Goal: Information Seeking & Learning: Learn about a topic

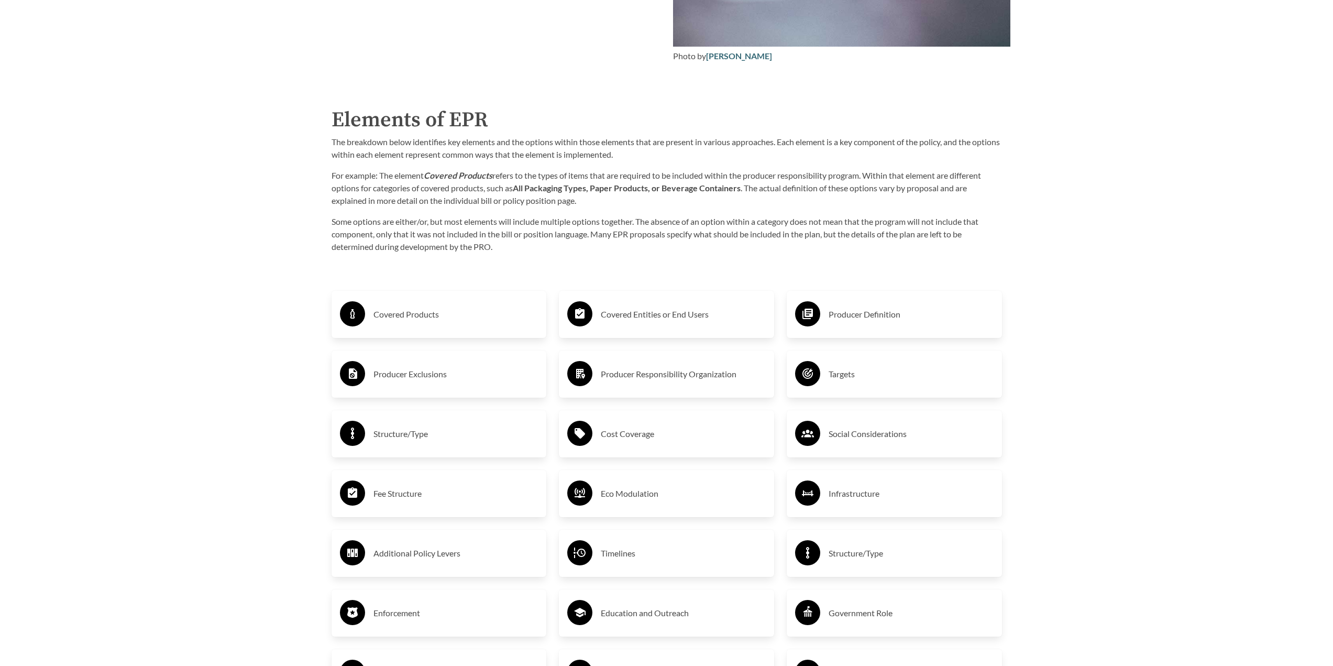
scroll to position [1728, 0]
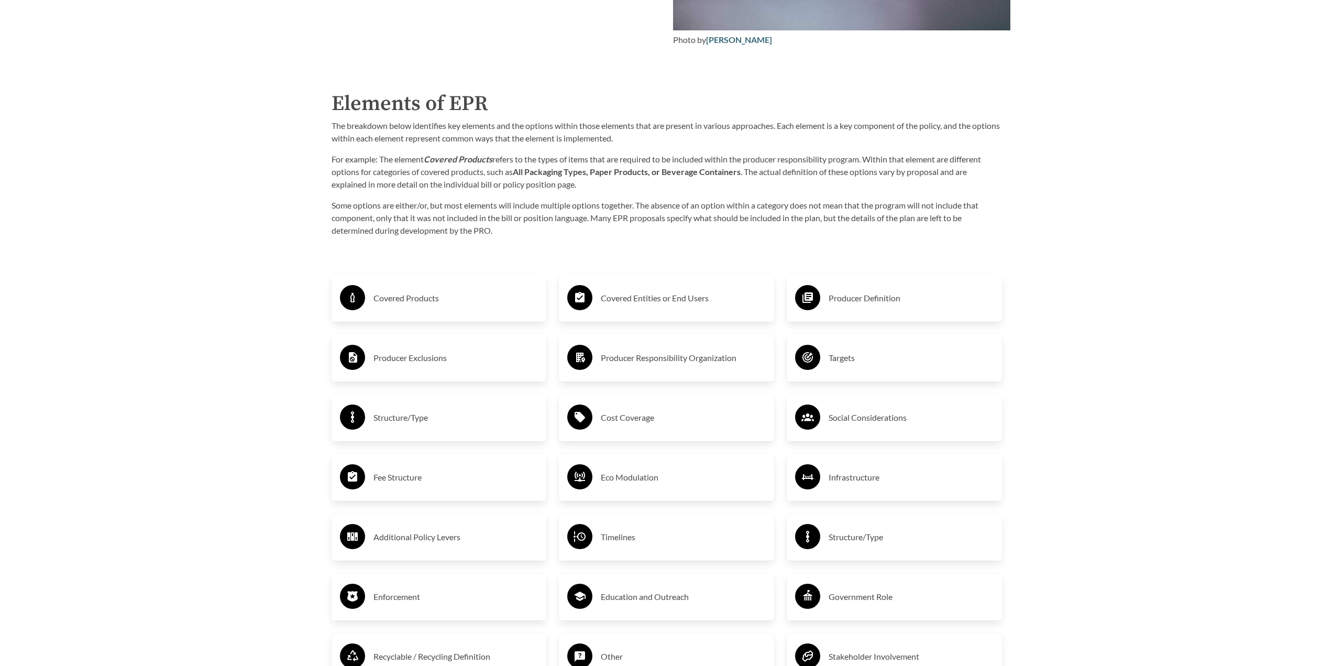
click at [391, 301] on h3 "Covered Products" at bounding box center [455, 298] width 165 height 17
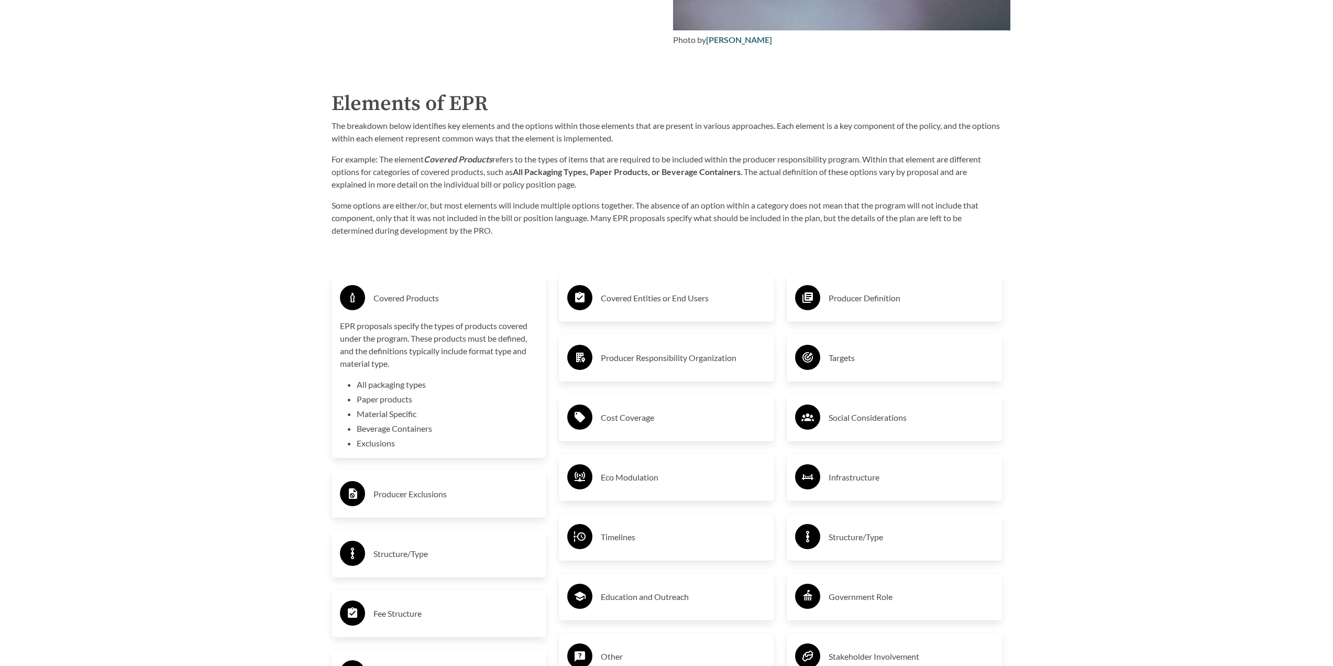
click at [402, 299] on h3 "Covered Products" at bounding box center [455, 298] width 165 height 17
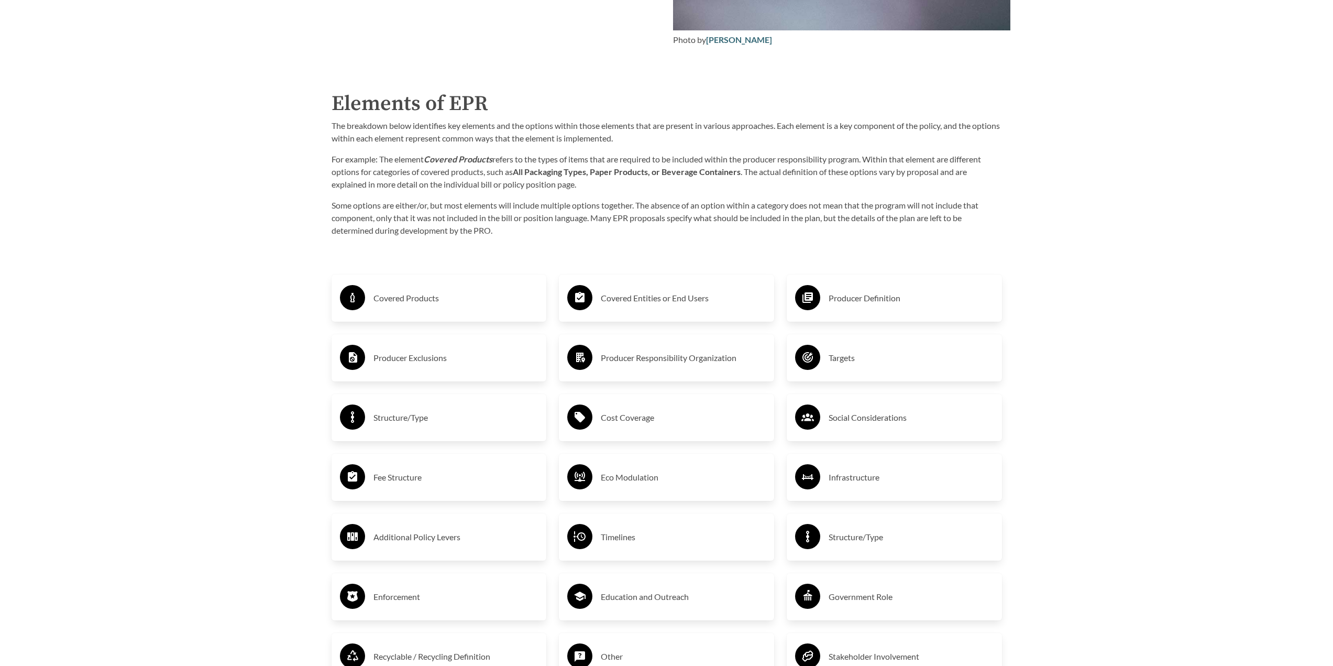
click at [418, 360] on h3 "Producer Exclusions" at bounding box center [455, 357] width 165 height 17
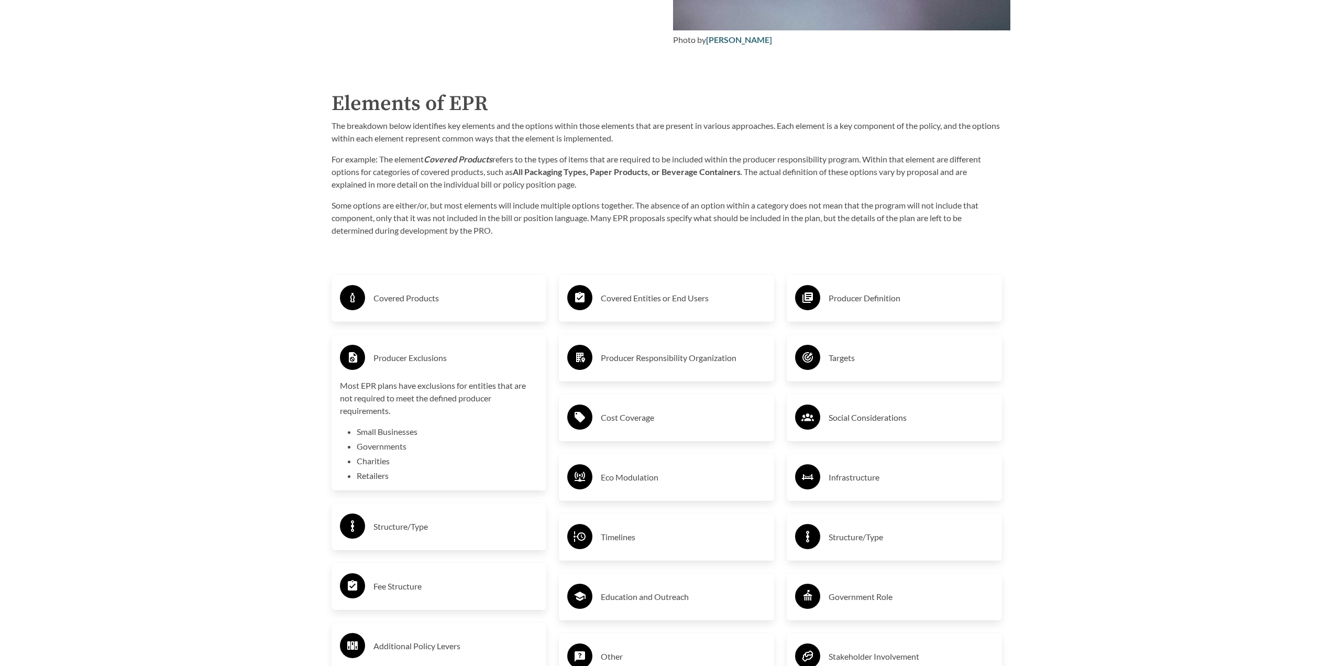
click at [418, 360] on h3 "Producer Exclusions" at bounding box center [455, 357] width 165 height 17
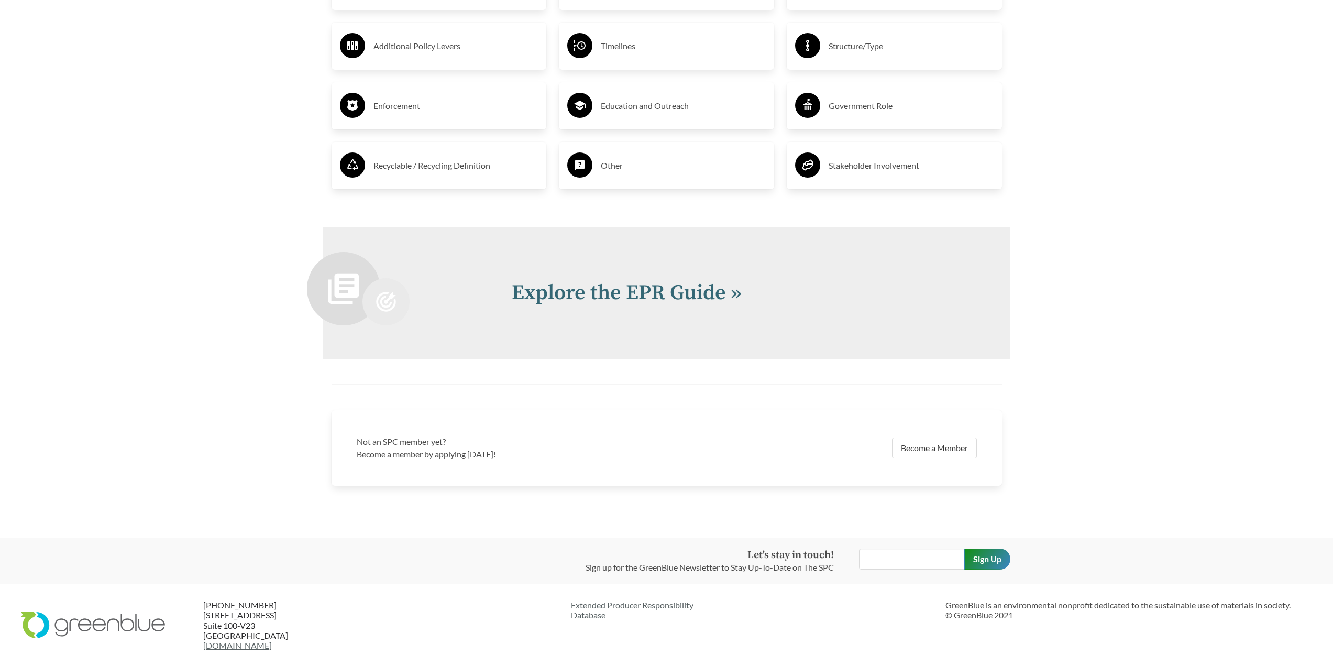
scroll to position [2222, 0]
click at [610, 293] on link "Explore the EPR Guide »" at bounding box center [627, 293] width 230 height 26
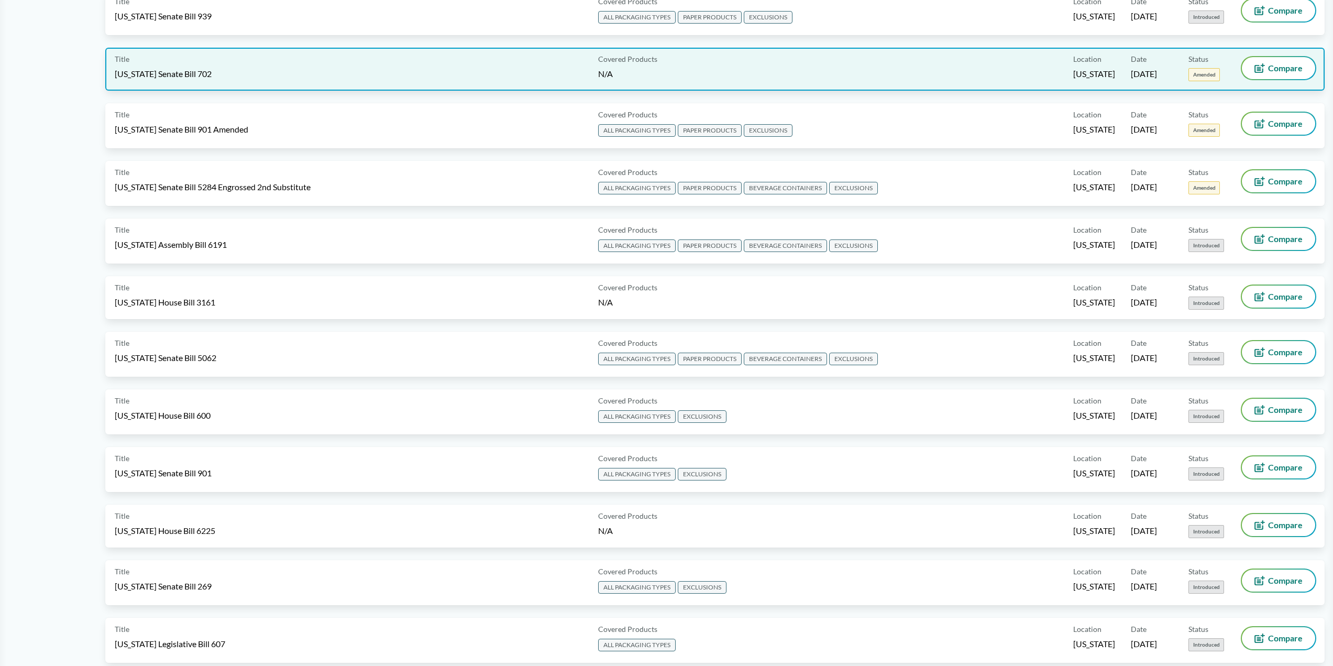
scroll to position [471, 0]
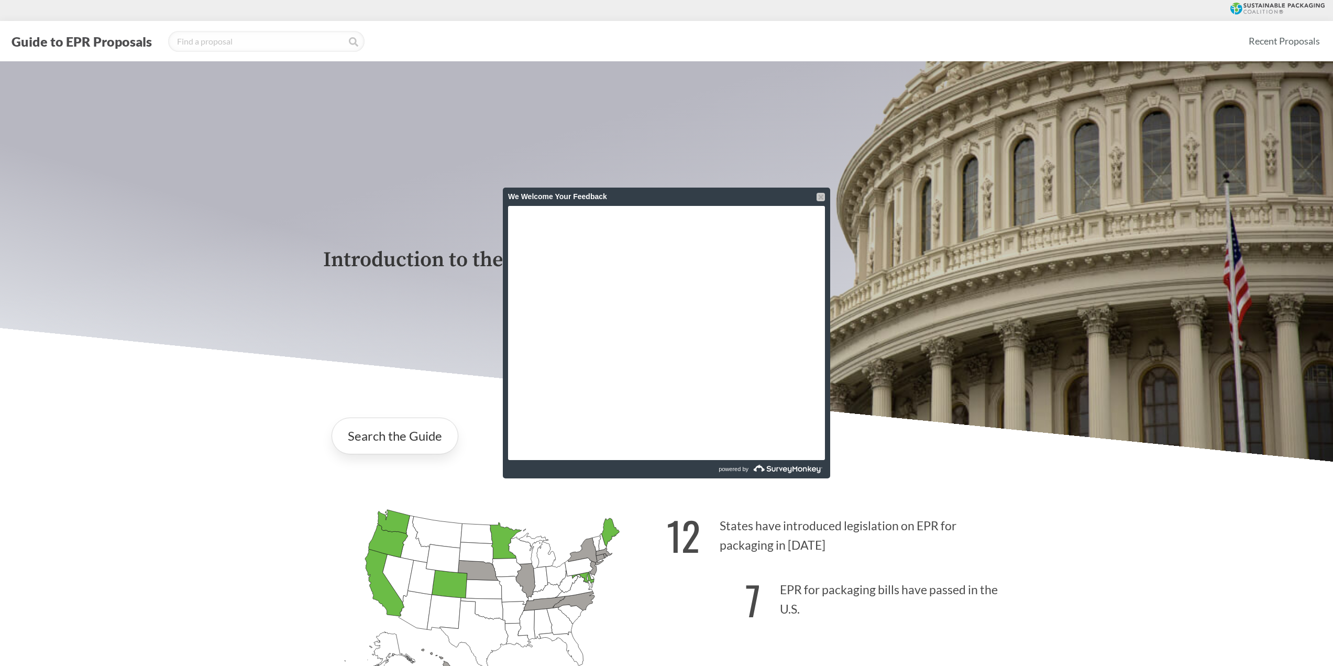
click at [822, 195] on div at bounding box center [821, 197] width 8 height 8
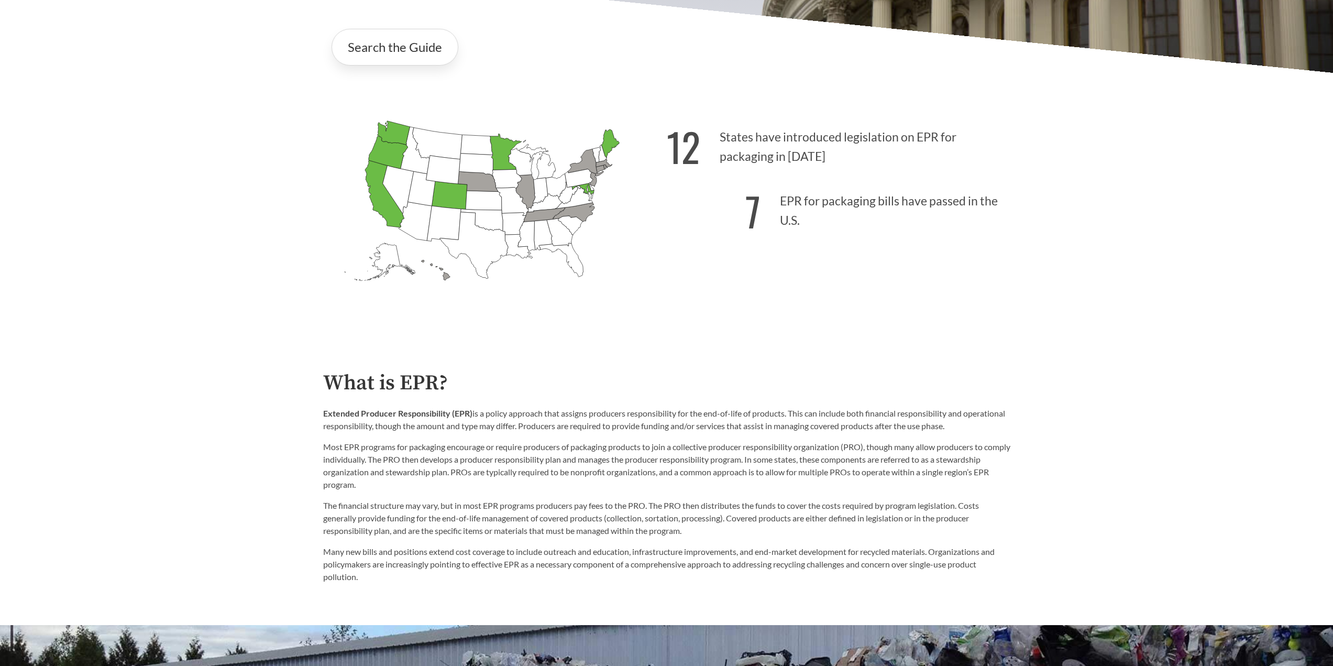
scroll to position [419, 0]
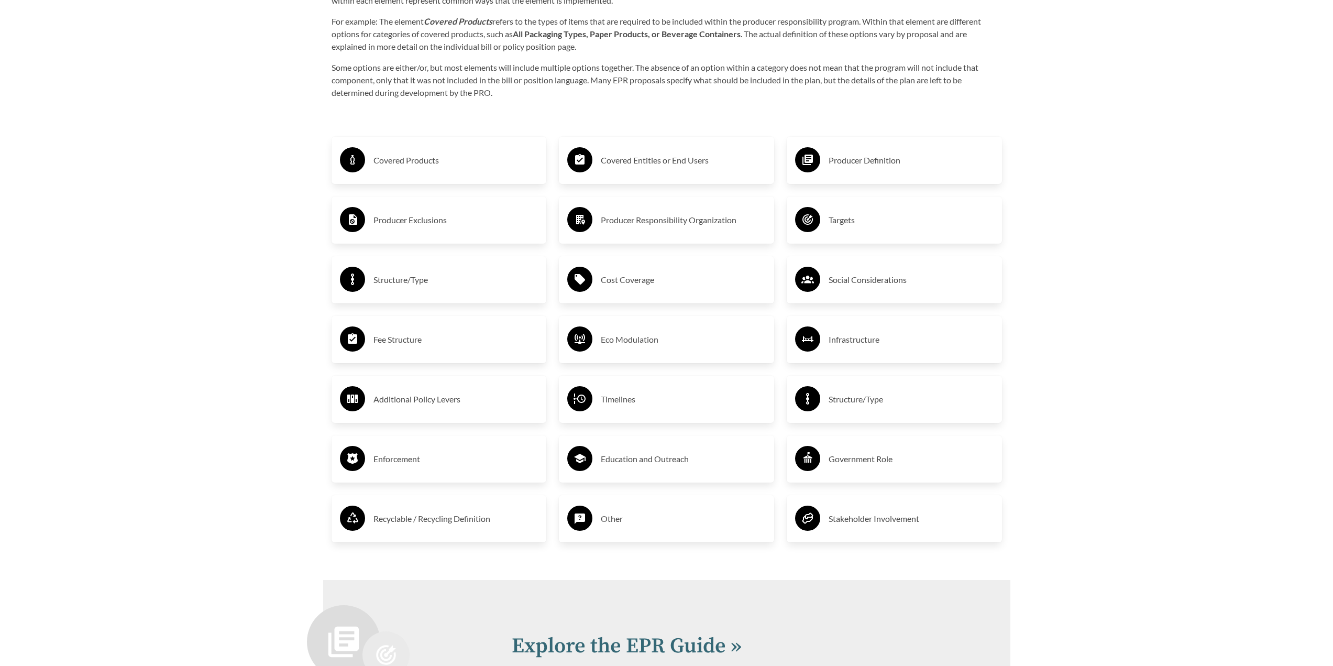
scroll to position [1886, 0]
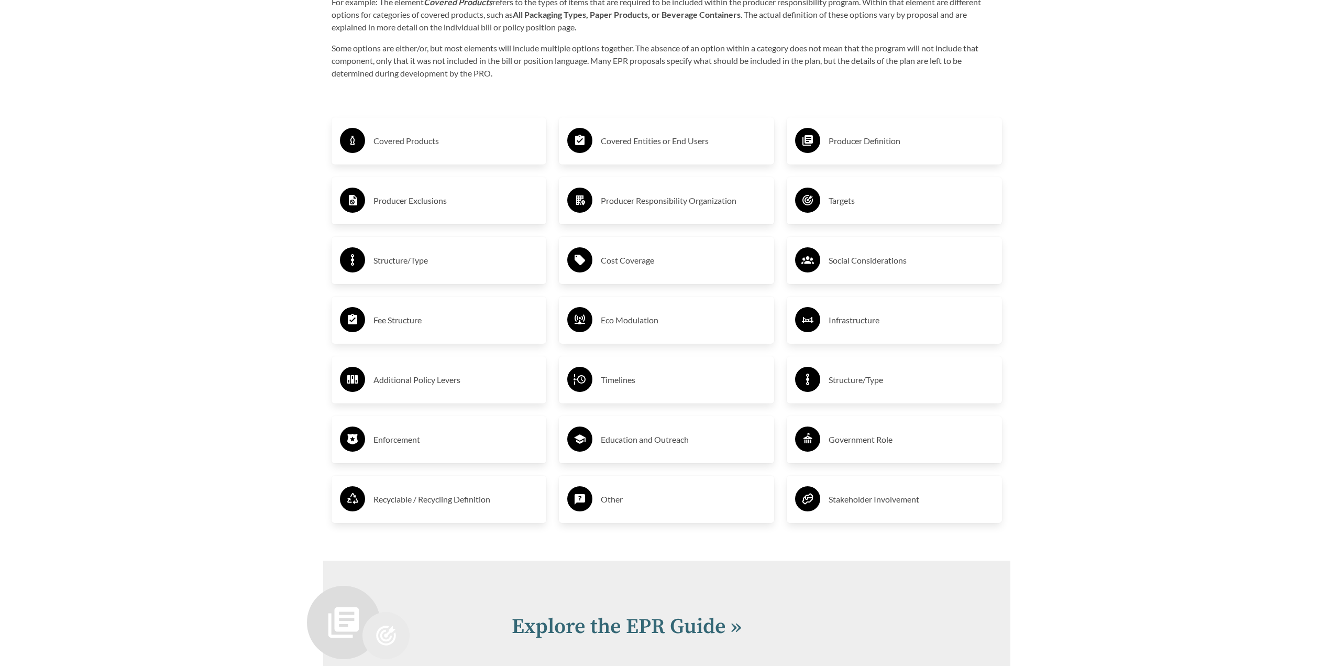
click at [414, 323] on h3 "Fee Structure" at bounding box center [455, 320] width 165 height 17
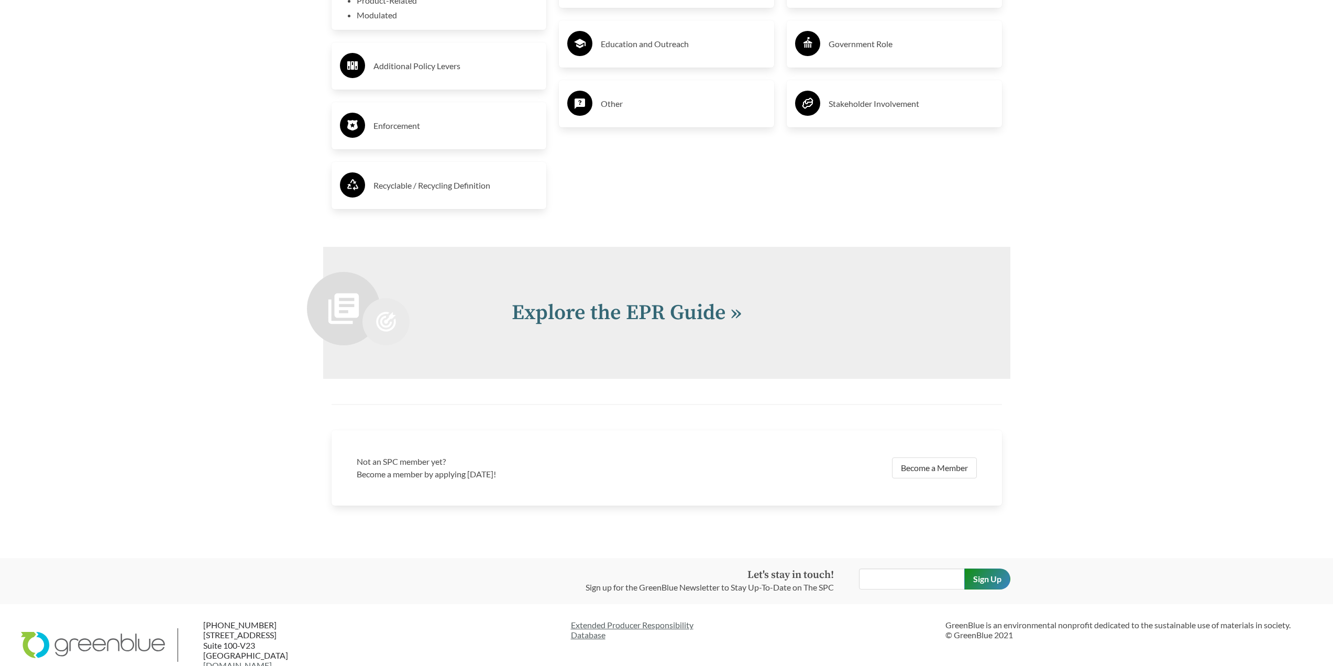
scroll to position [2304, 0]
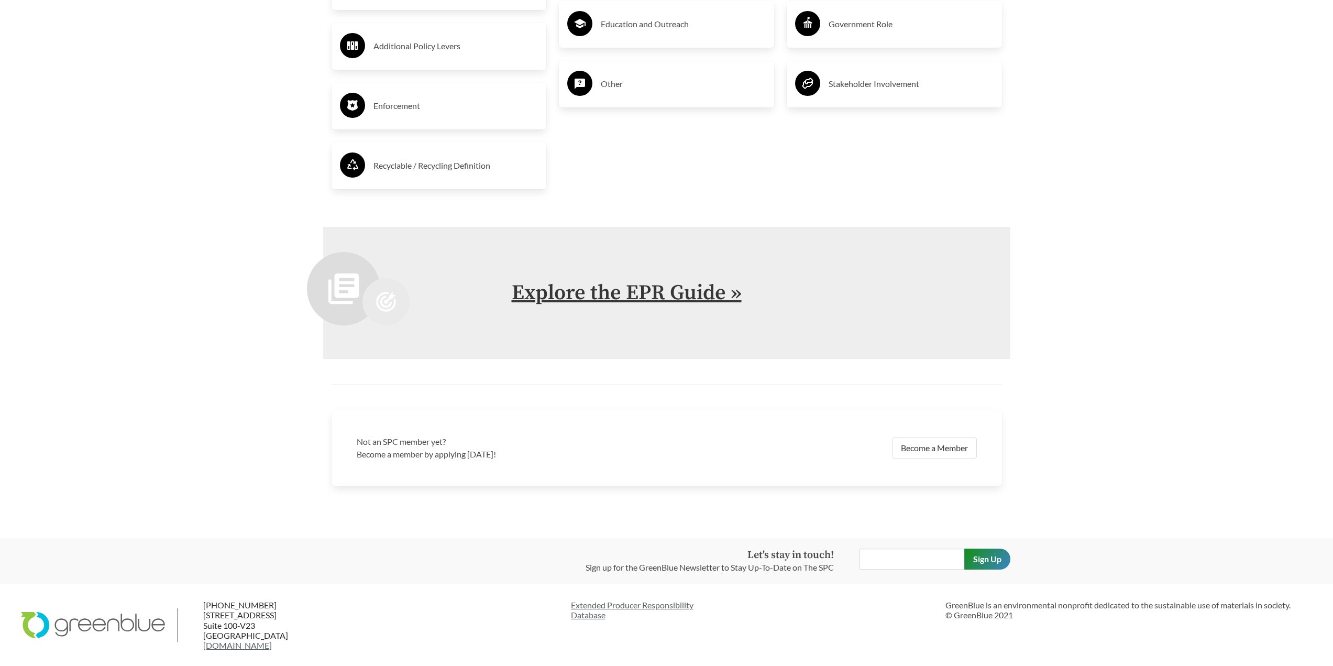
click at [675, 292] on link "Explore the EPR Guide »" at bounding box center [627, 293] width 230 height 26
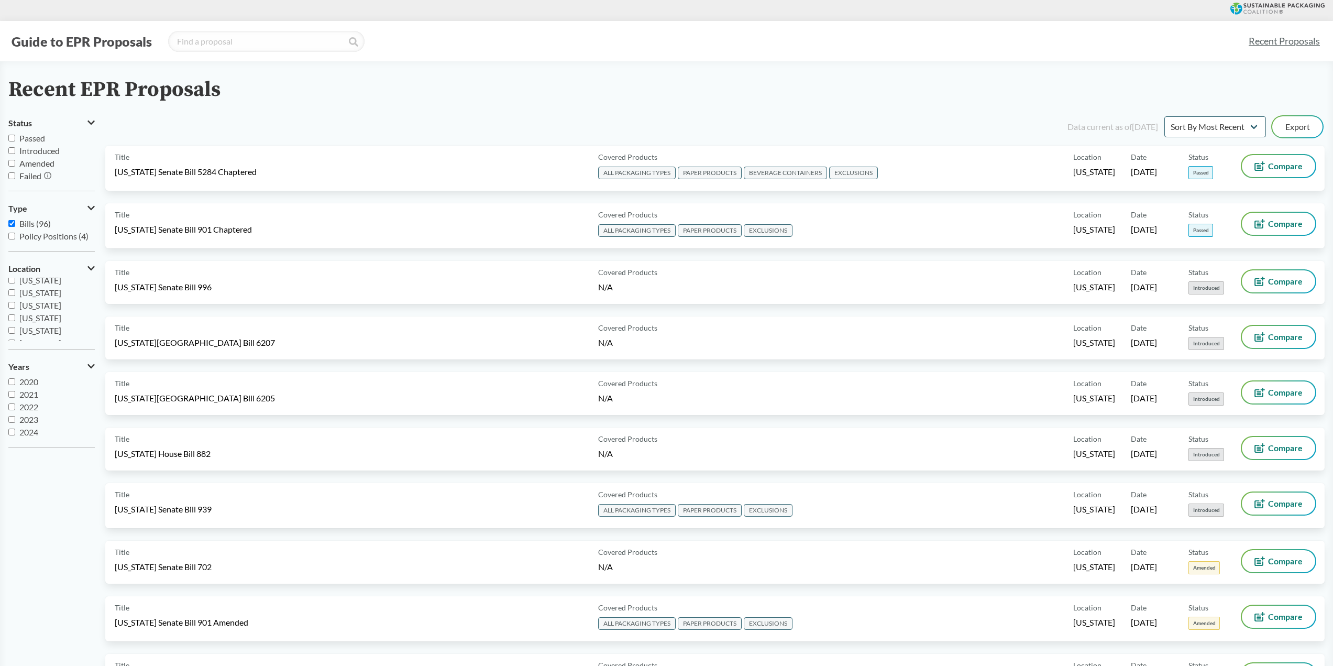
scroll to position [157, 0]
click at [34, 313] on span "[US_STATE]" at bounding box center [40, 315] width 42 height 10
click at [15, 313] on input "[US_STATE]" at bounding box center [11, 315] width 7 height 7
checkbox input "true"
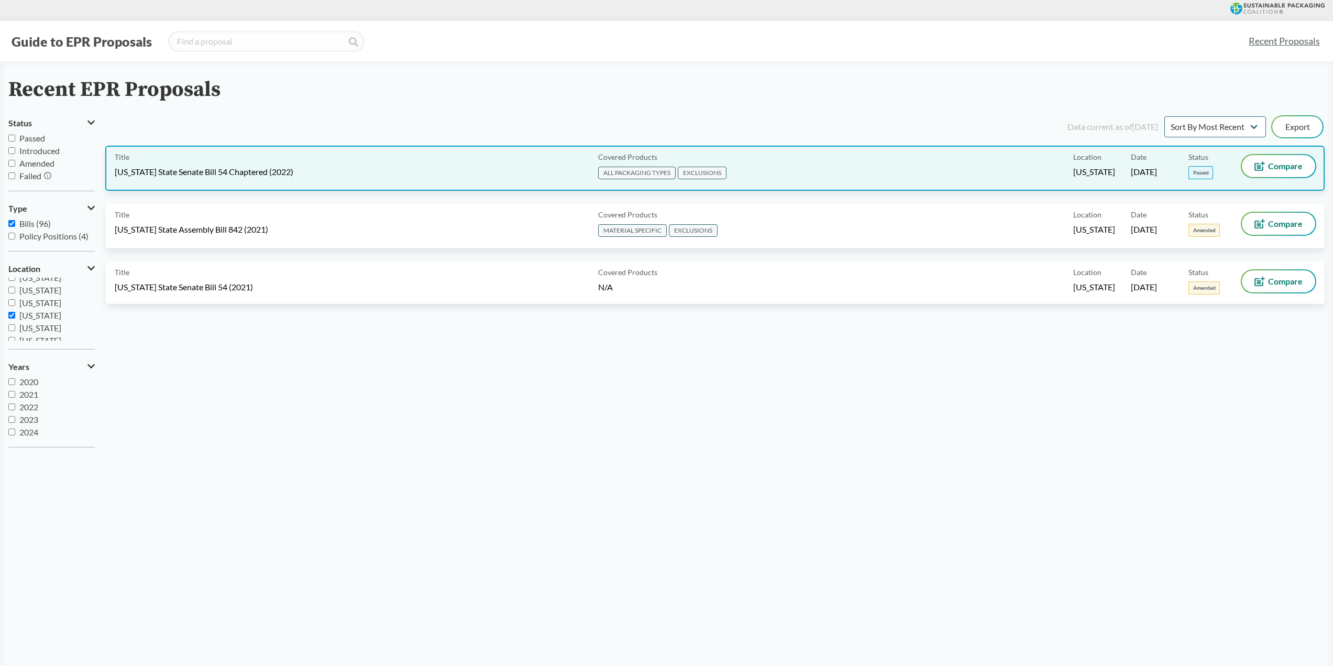
click at [247, 172] on span "[US_STATE] State Senate Bill 54 Chaptered (2022)" at bounding box center [204, 172] width 179 height 12
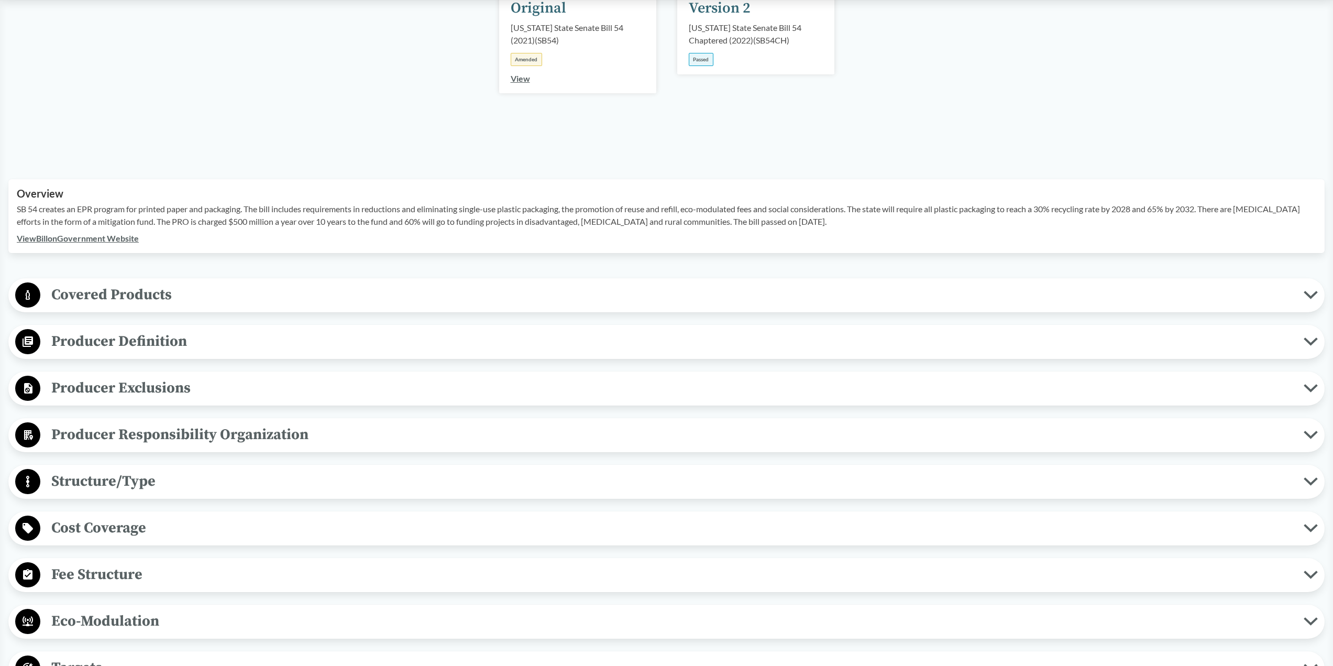
scroll to position [210, 0]
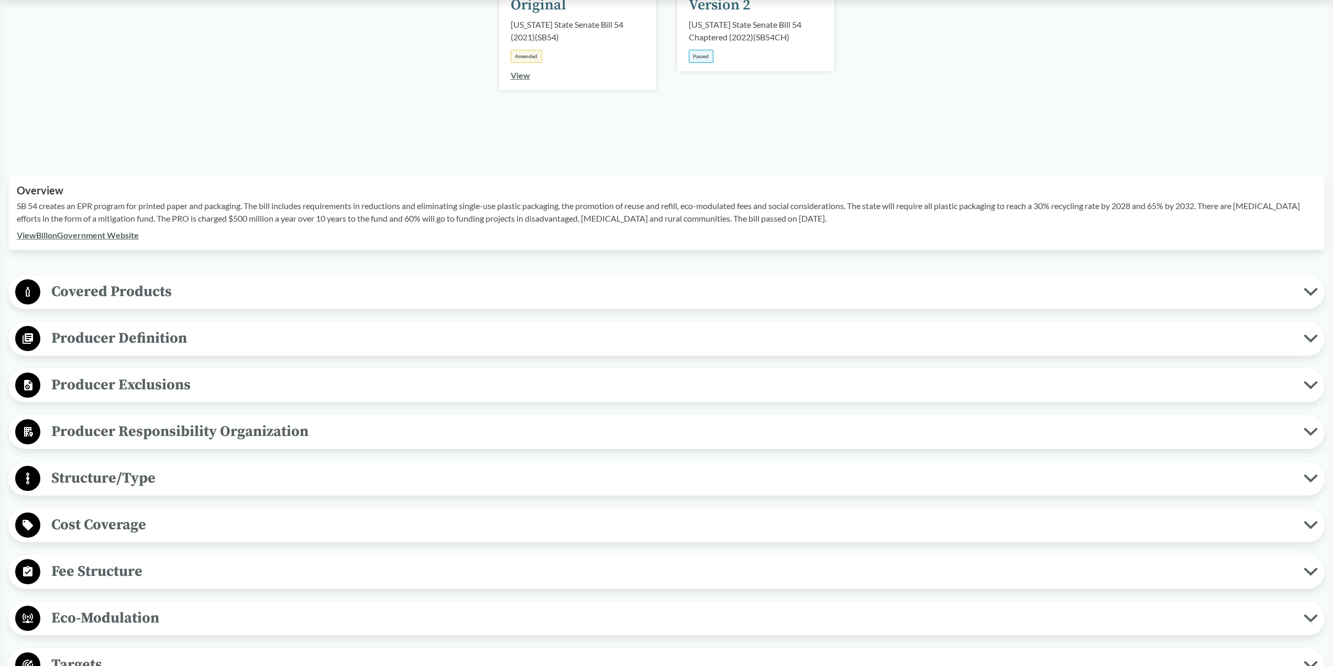
click at [93, 291] on span "Covered Products" at bounding box center [671, 292] width 1263 height 24
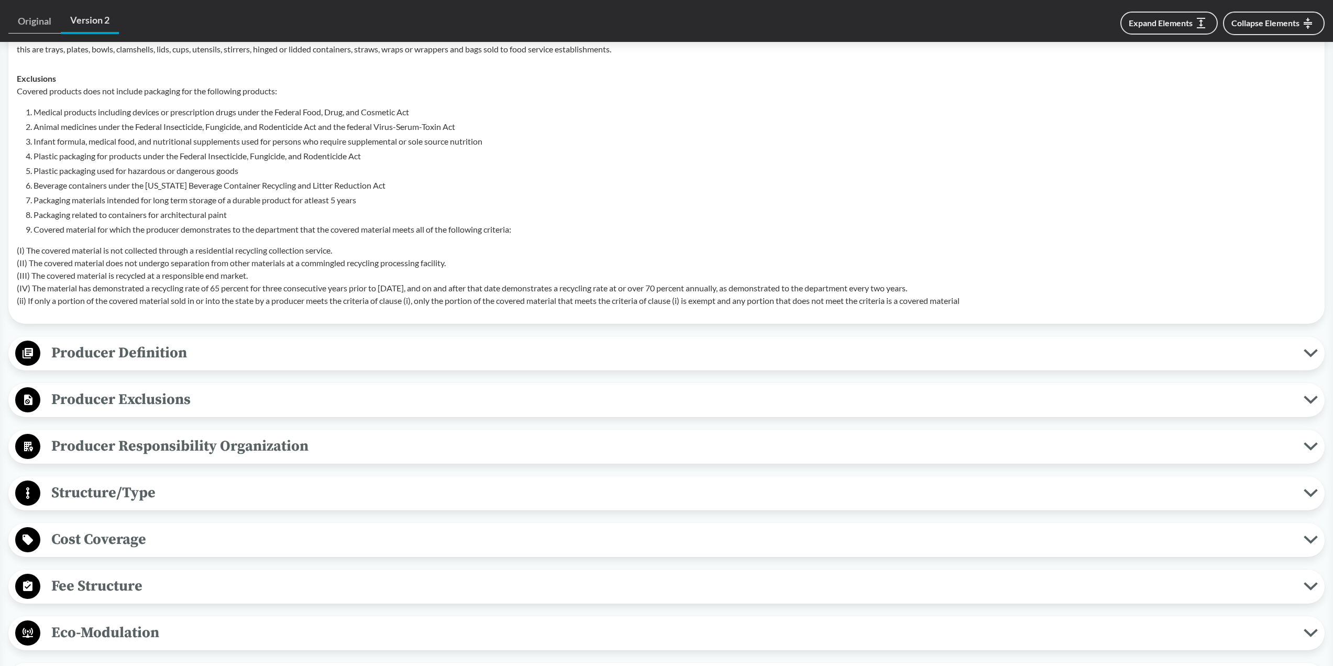
scroll to position [524, 0]
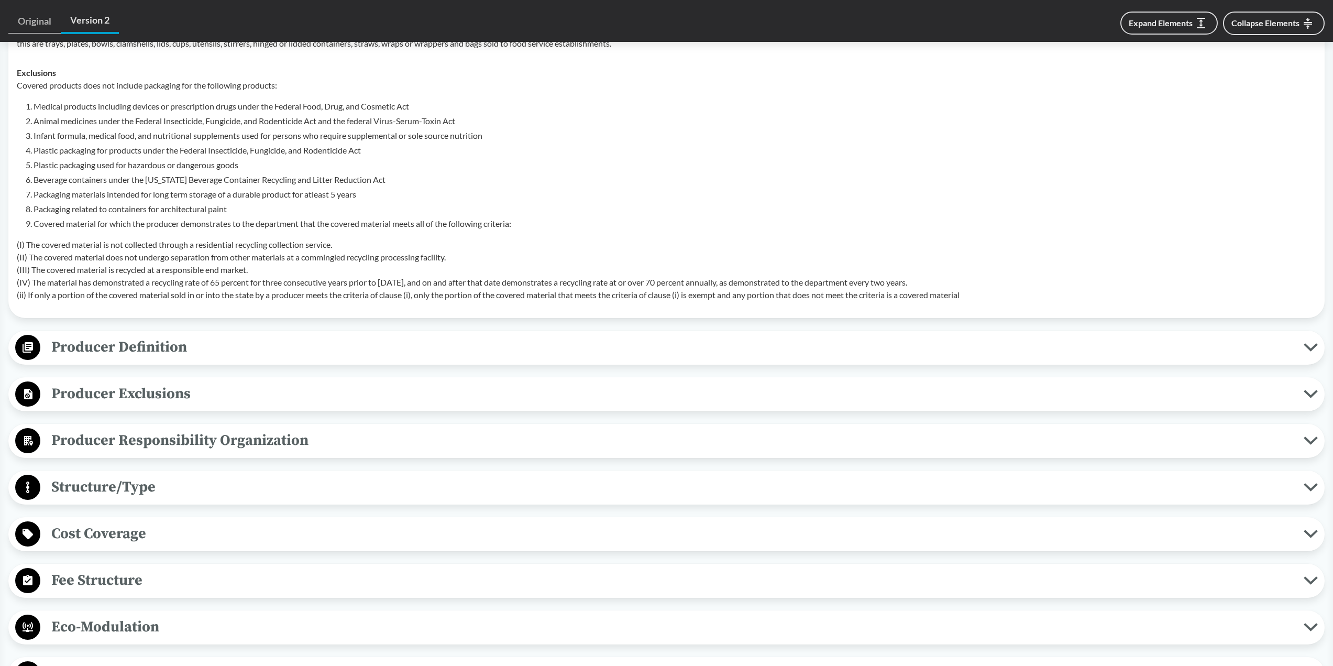
click at [107, 344] on span "Producer Definition" at bounding box center [671, 347] width 1263 height 24
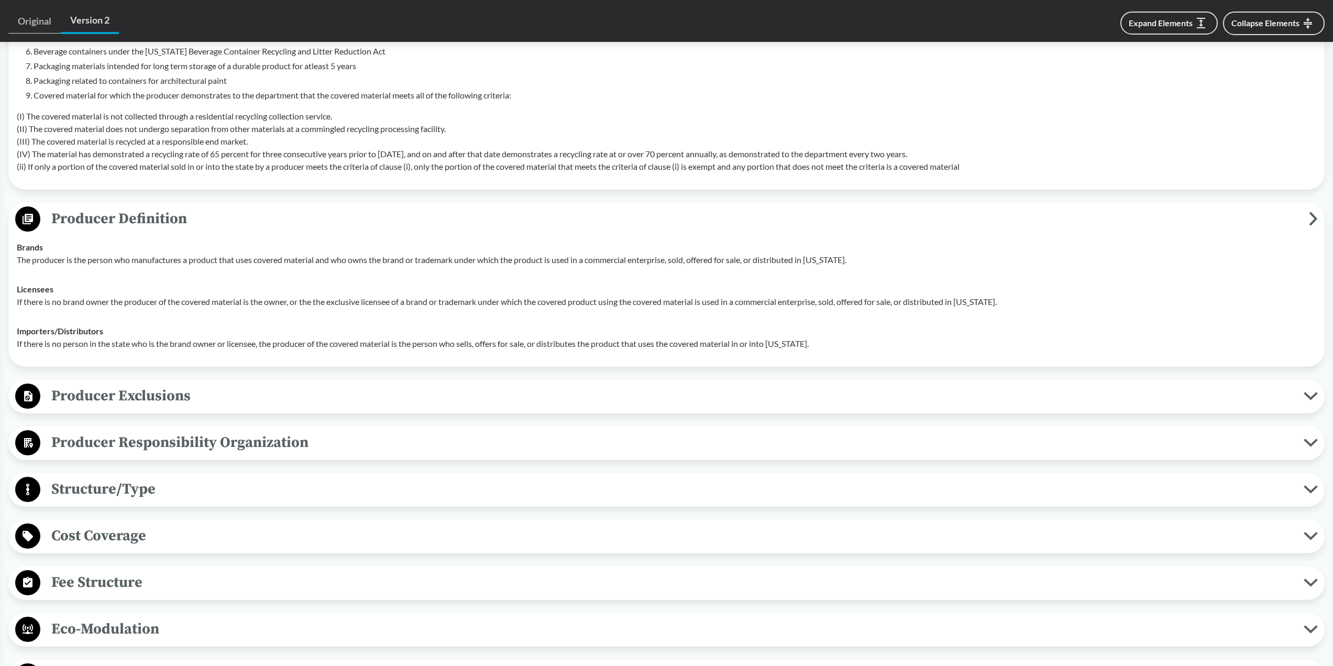
scroll to position [681, 0]
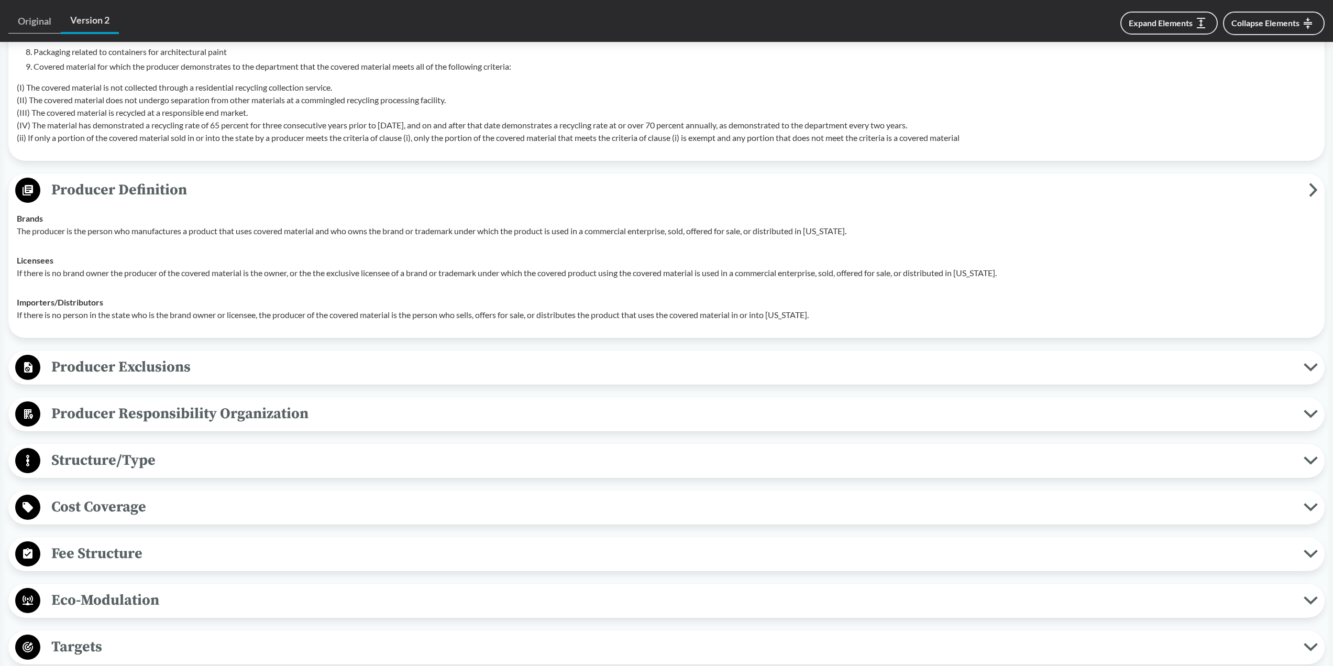
click at [106, 365] on span "Producer Exclusions" at bounding box center [671, 367] width 1263 height 24
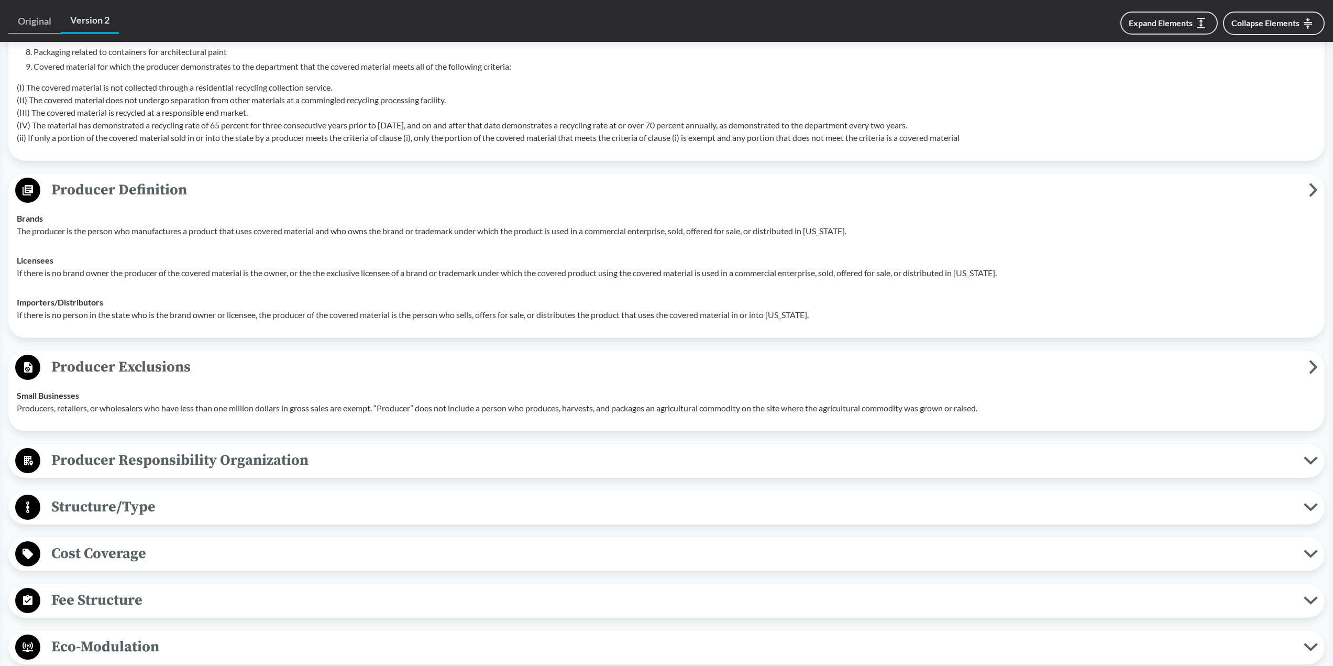
click at [218, 457] on span "Producer Responsibility Organization" at bounding box center [671, 460] width 1263 height 24
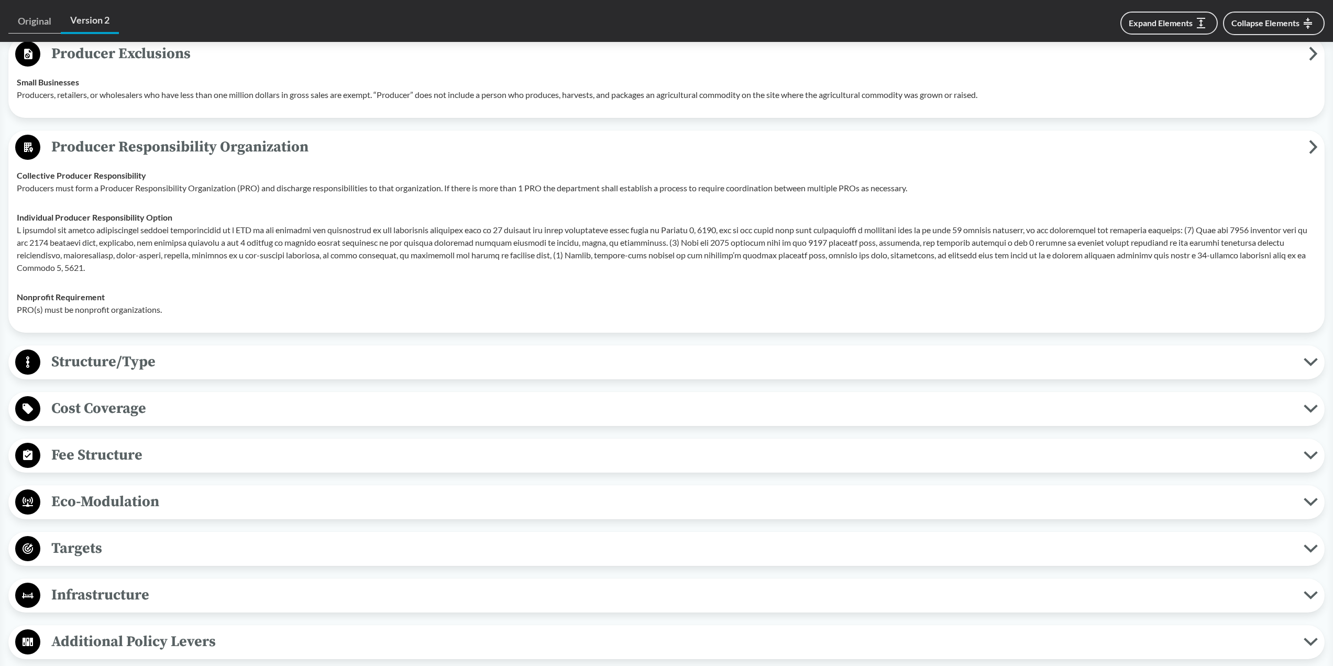
scroll to position [995, 0]
click at [122, 359] on span "Structure/Type" at bounding box center [671, 361] width 1263 height 24
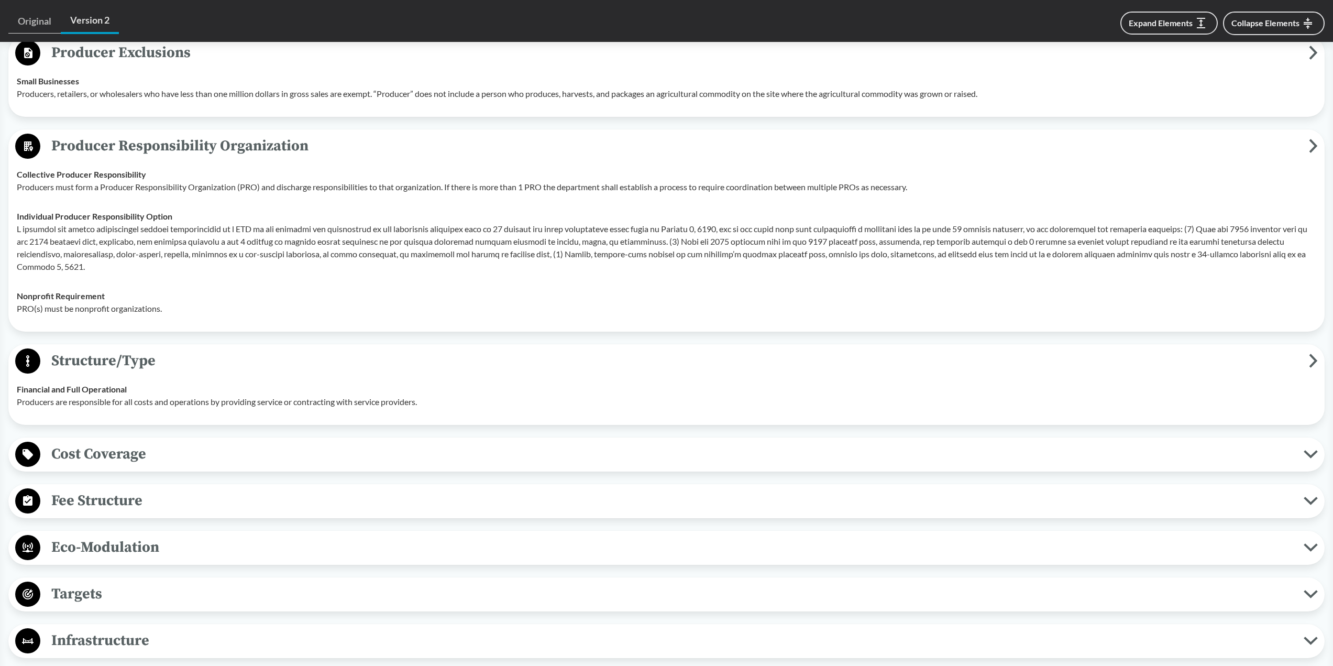
click at [118, 451] on span "Cost Coverage" at bounding box center [671, 454] width 1263 height 24
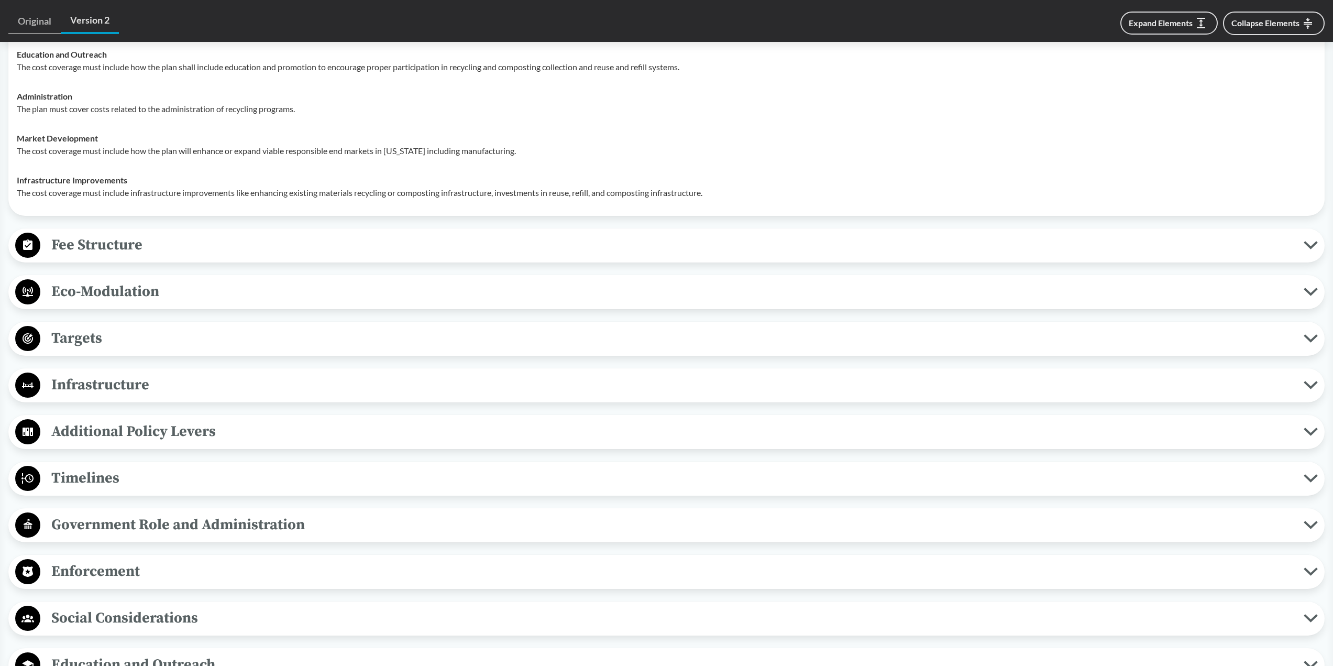
scroll to position [1467, 0]
click at [121, 238] on span "Fee Structure" at bounding box center [671, 244] width 1263 height 24
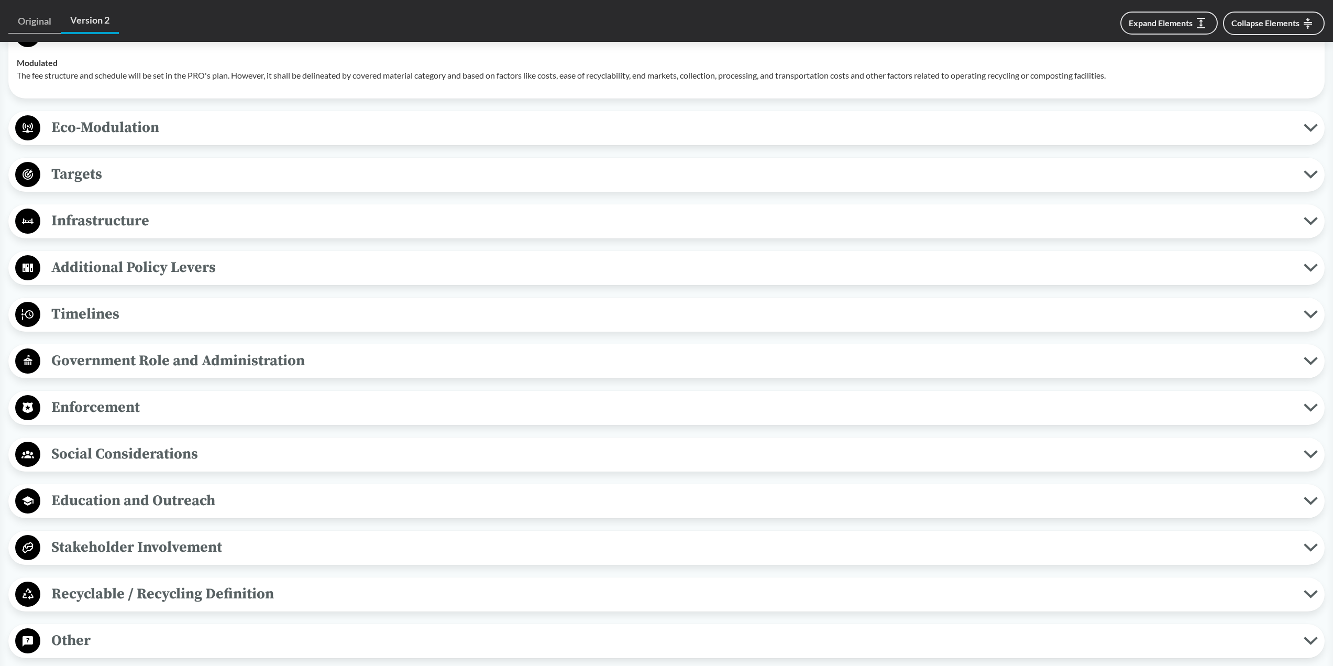
scroll to position [1676, 0]
click at [107, 125] on span "Eco-Modulation" at bounding box center [671, 127] width 1263 height 24
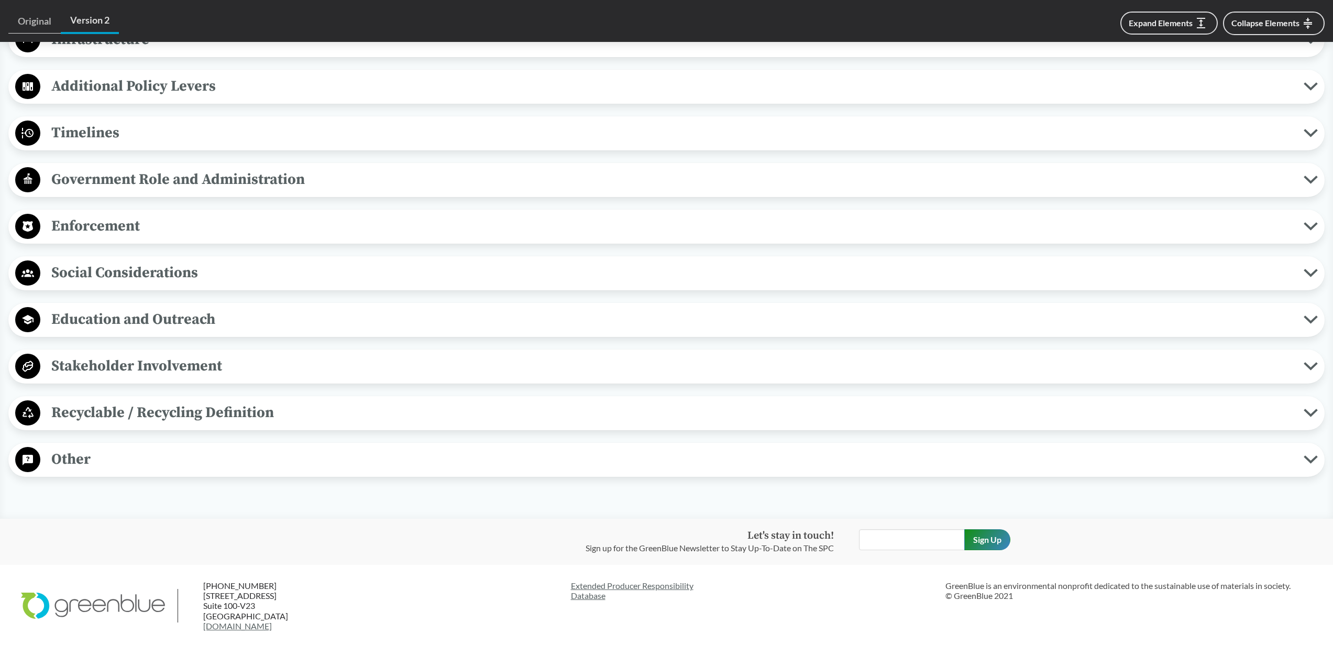
scroll to position [2043, 0]
click at [90, 219] on span "Enforcement" at bounding box center [671, 225] width 1263 height 24
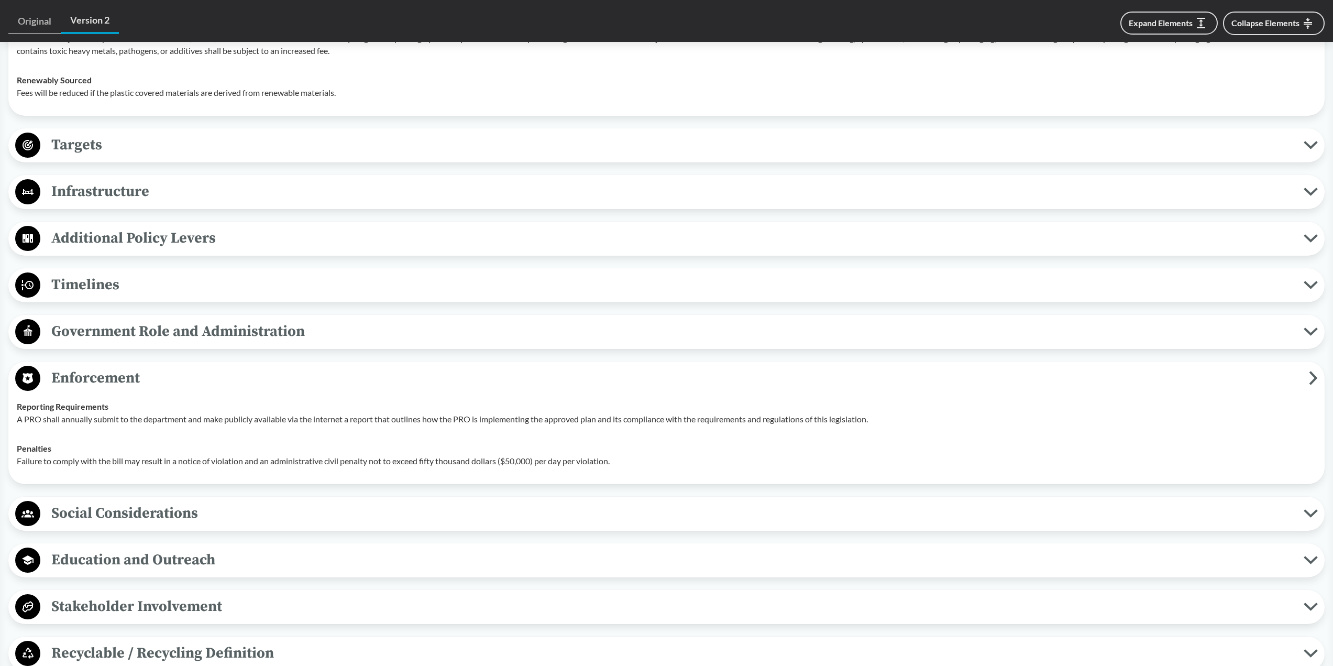
scroll to position [1886, 0]
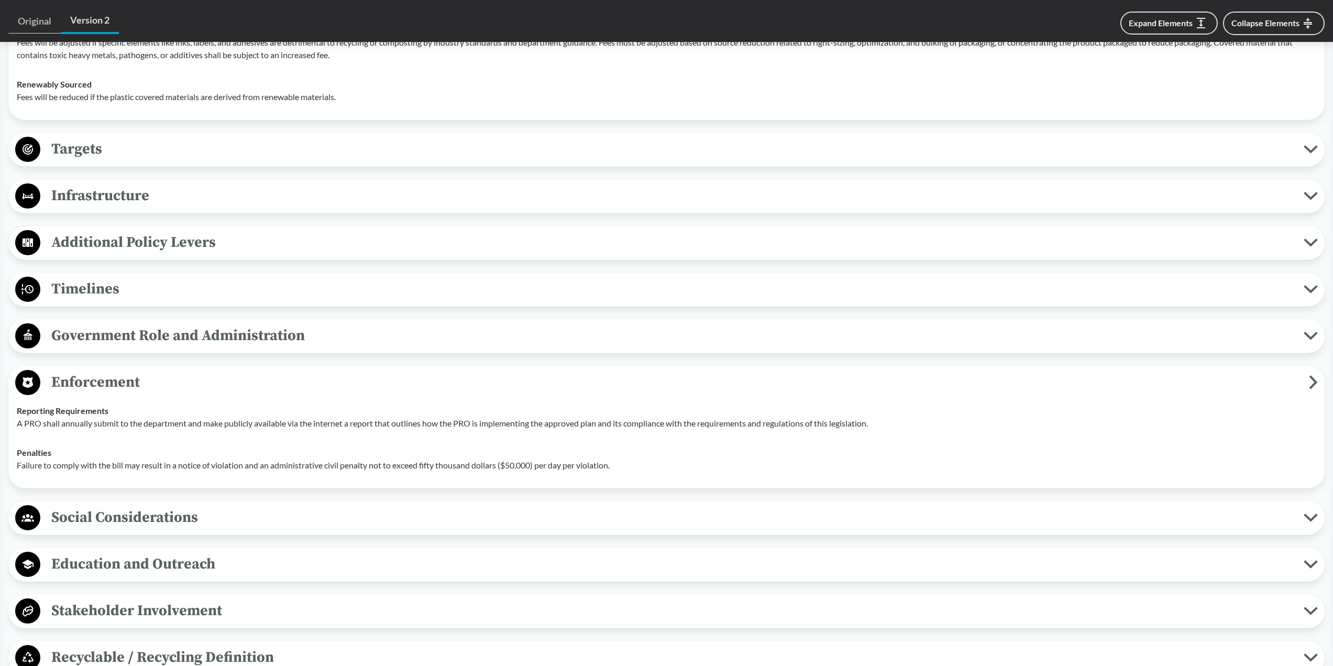
click at [98, 285] on span "Timelines" at bounding box center [671, 289] width 1263 height 24
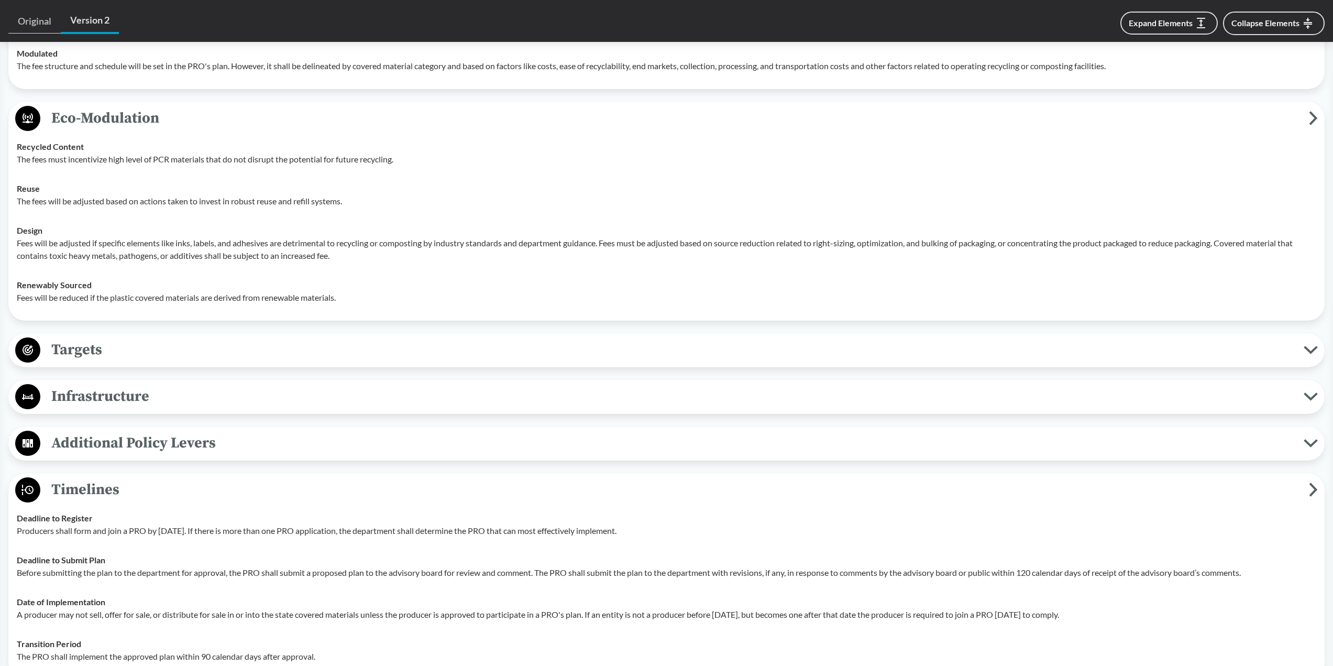
scroll to position [1676, 0]
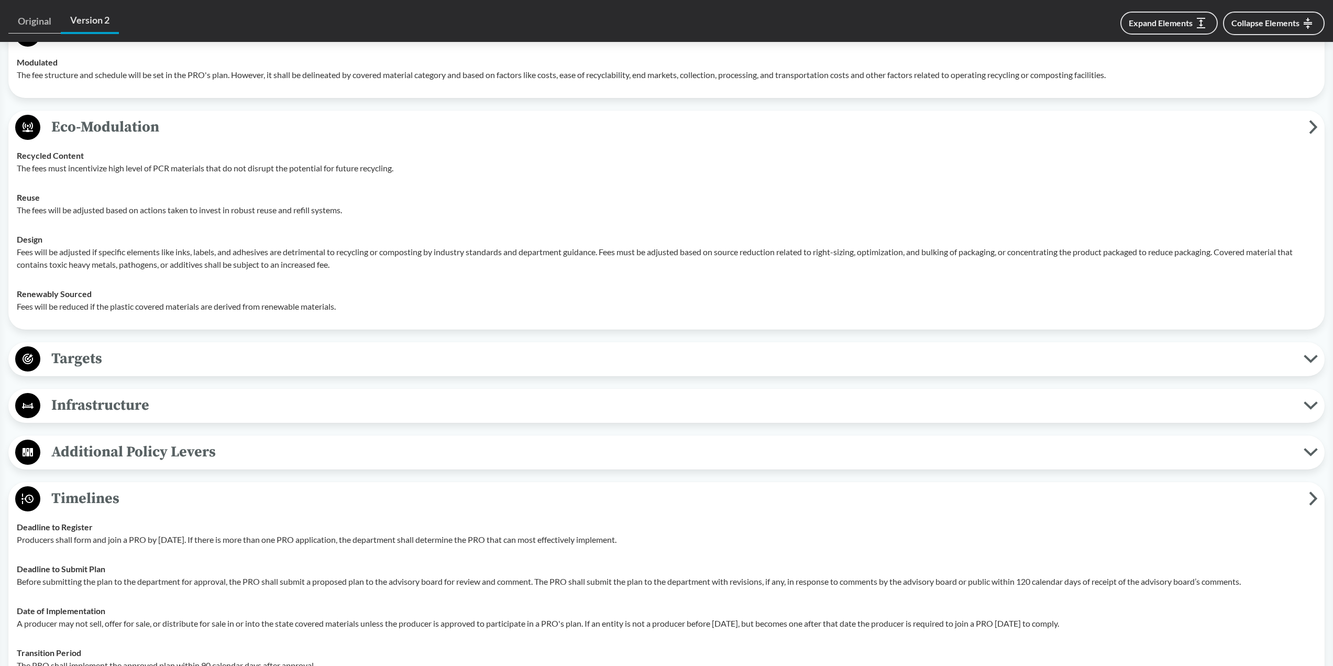
click at [67, 402] on span "Infrastructure" at bounding box center [671, 405] width 1263 height 24
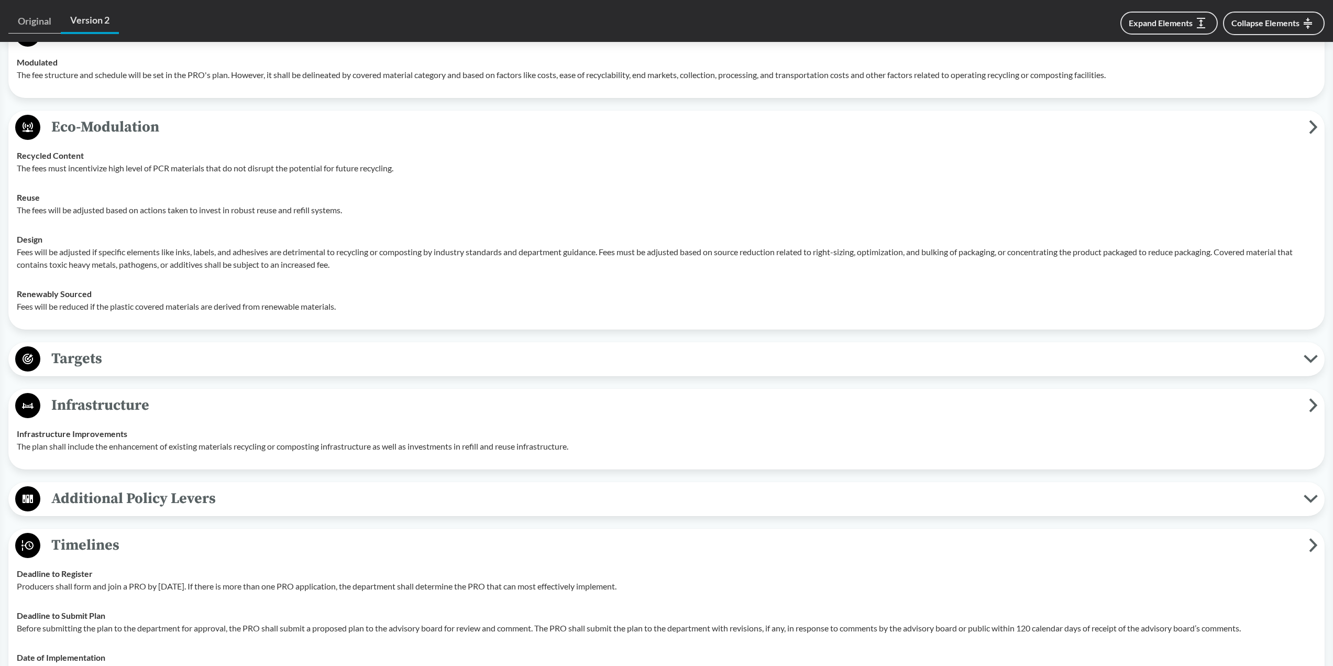
click at [81, 360] on span "Targets" at bounding box center [671, 359] width 1263 height 24
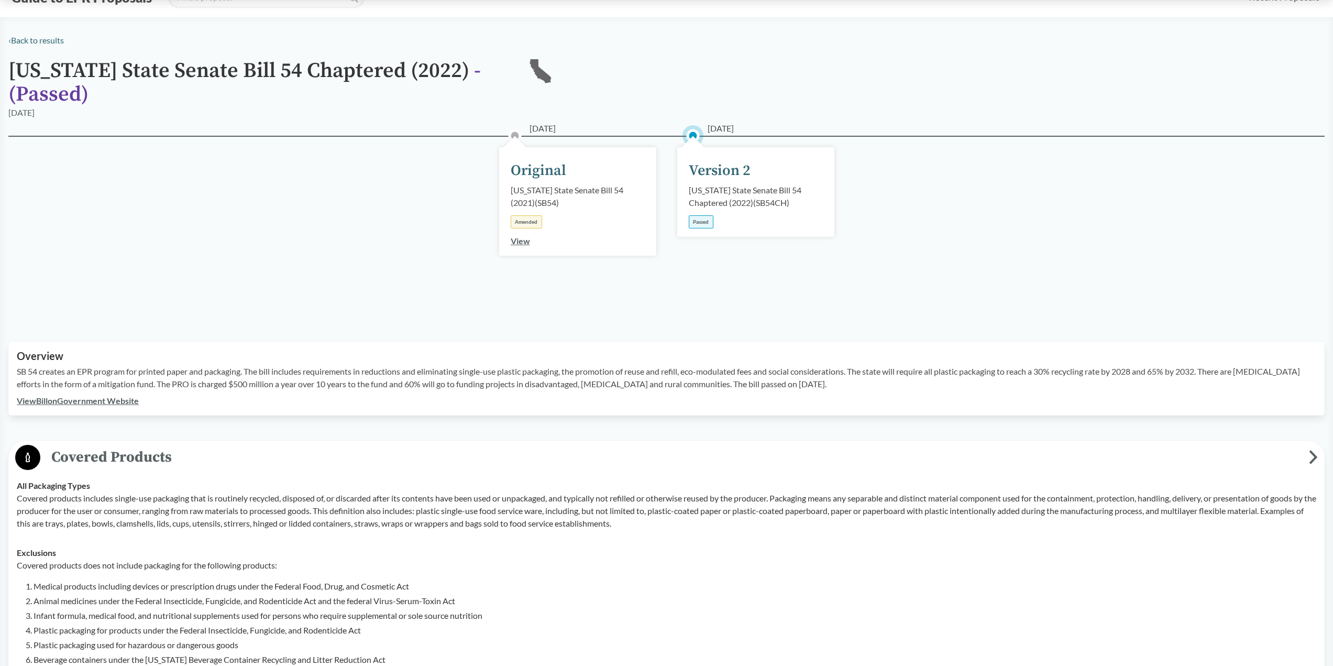
scroll to position [0, 0]
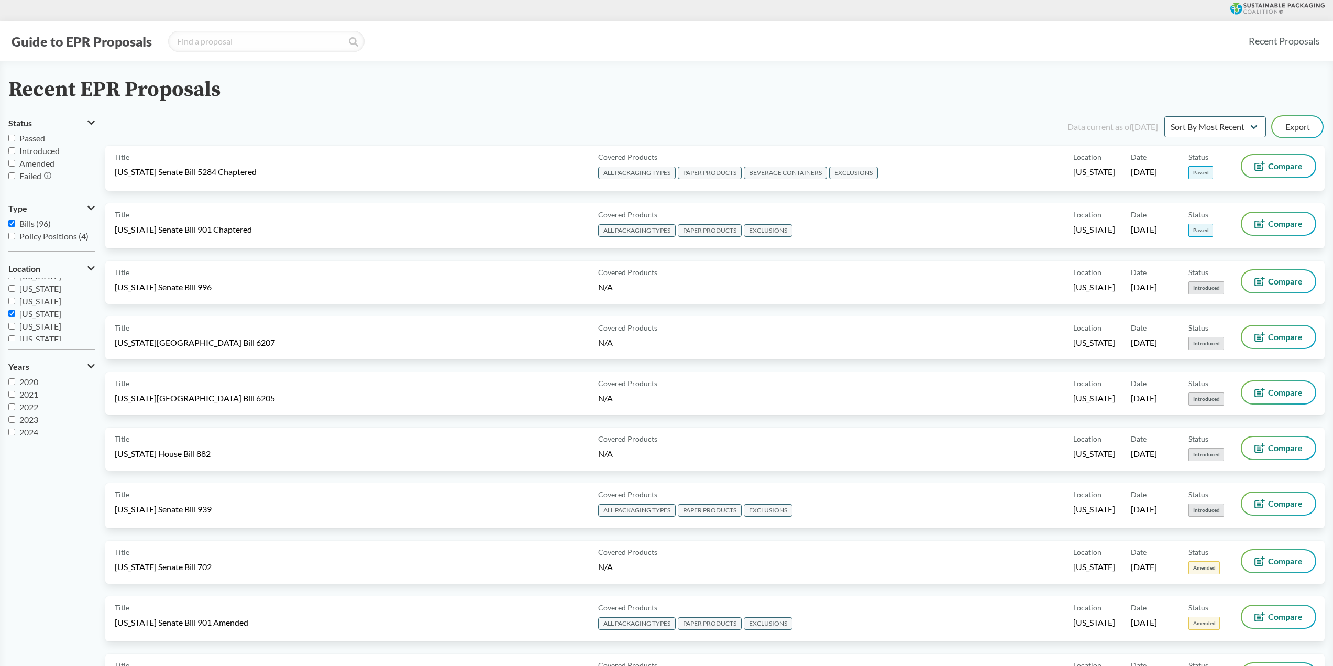
scroll to position [157, 0]
click at [32, 317] on span "[US_STATE]" at bounding box center [40, 315] width 42 height 10
click at [13, 314] on input "[US_STATE]" at bounding box center [11, 315] width 7 height 7
checkbox input "false"
click at [12, 327] on input "[US_STATE]" at bounding box center [11, 327] width 7 height 7
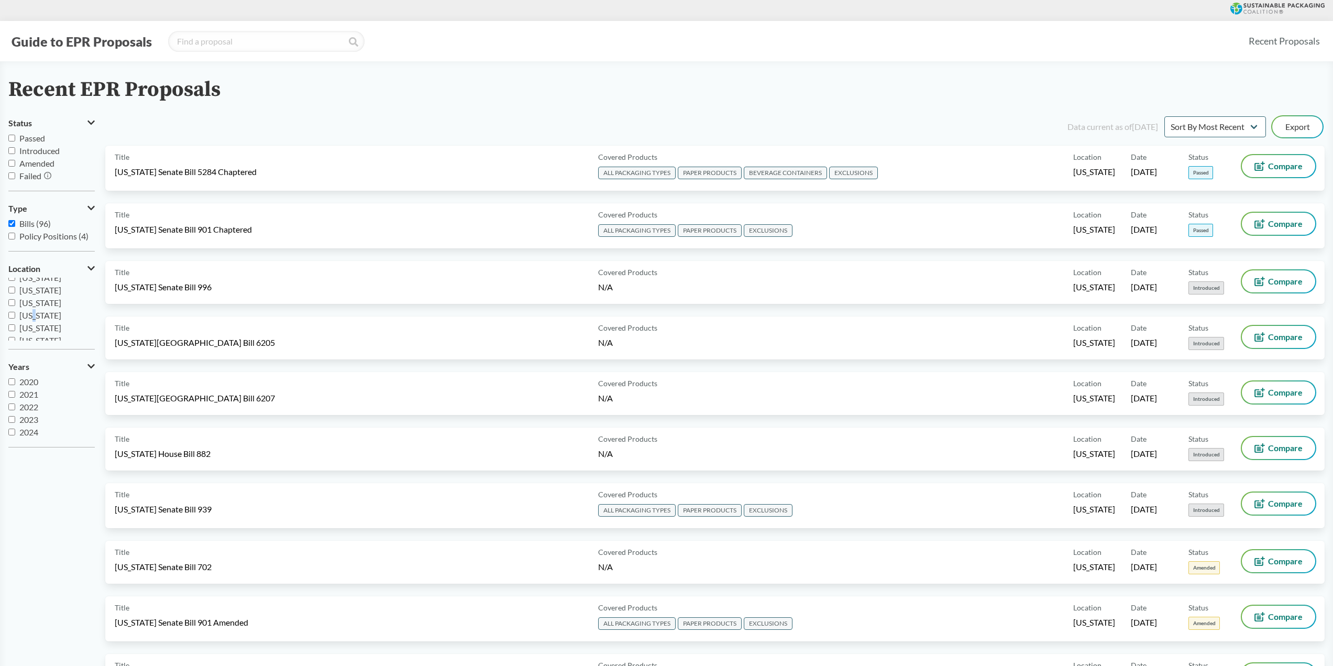
checkbox input "true"
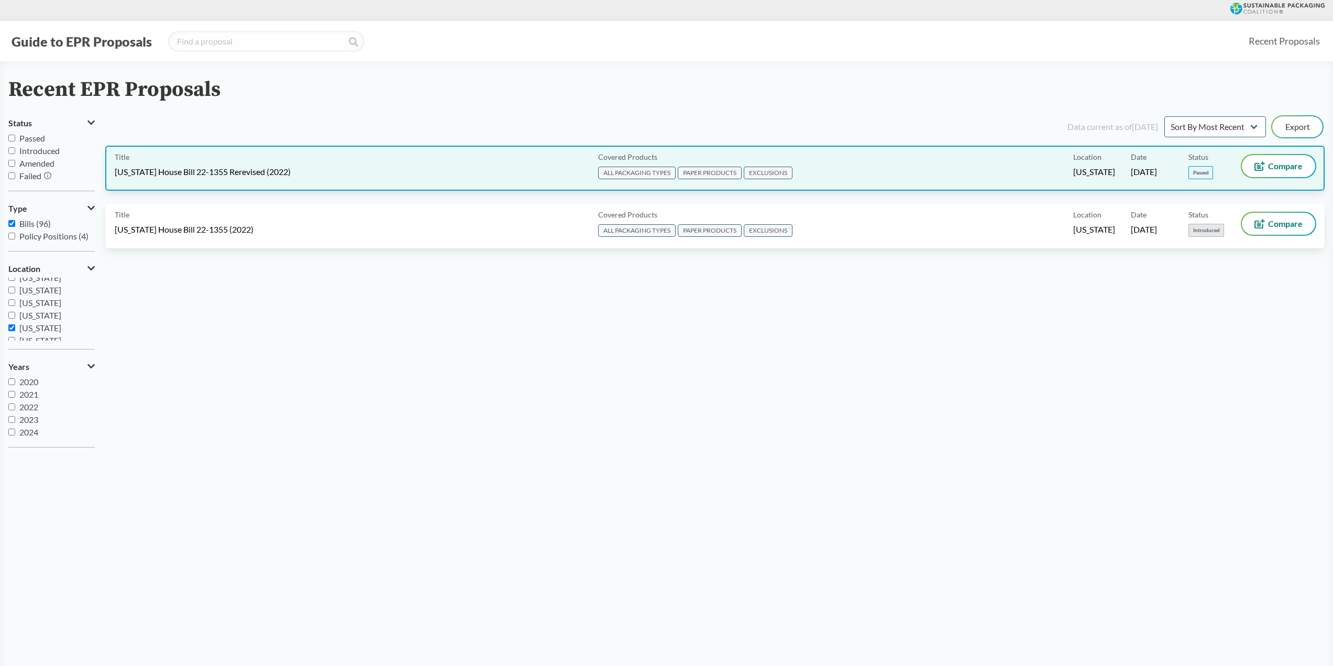
click at [315, 167] on div "Title [US_STATE] House Bill 22-1355 Rerevised (2022)" at bounding box center [354, 168] width 479 height 26
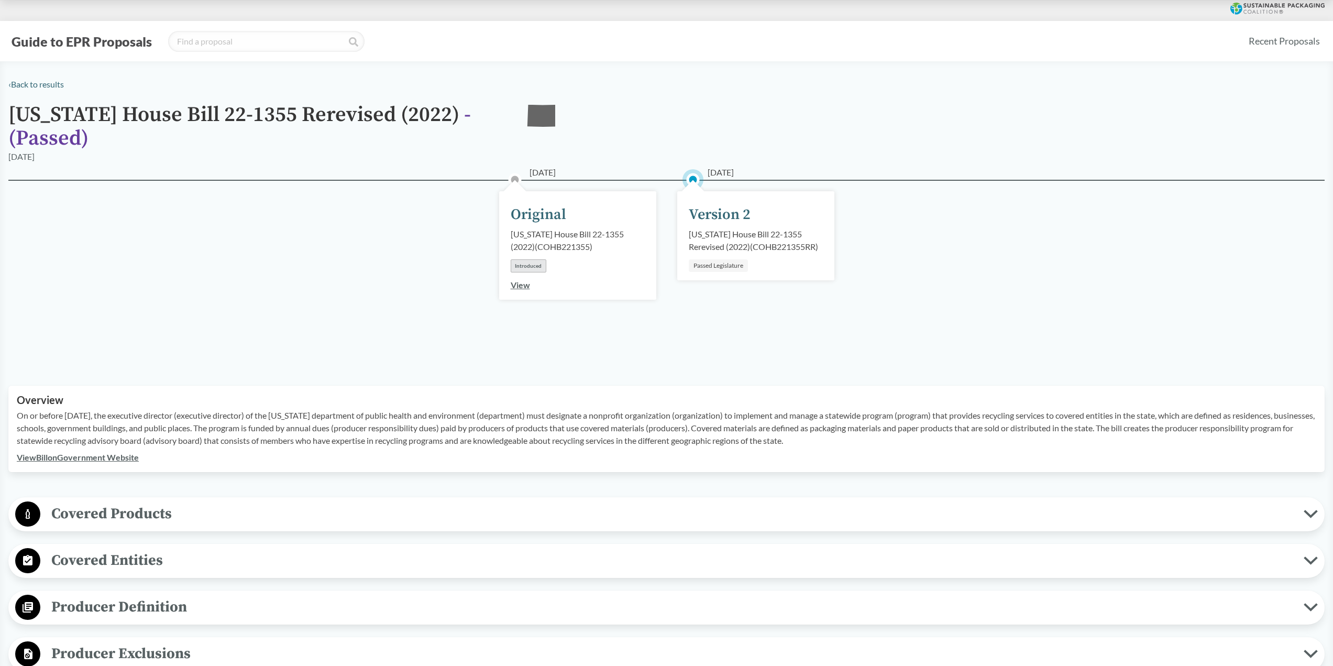
click at [745, 235] on div "[US_STATE] House Bill 22-1355 Rerevised (2022) ( COHB221355RR )" at bounding box center [756, 240] width 134 height 25
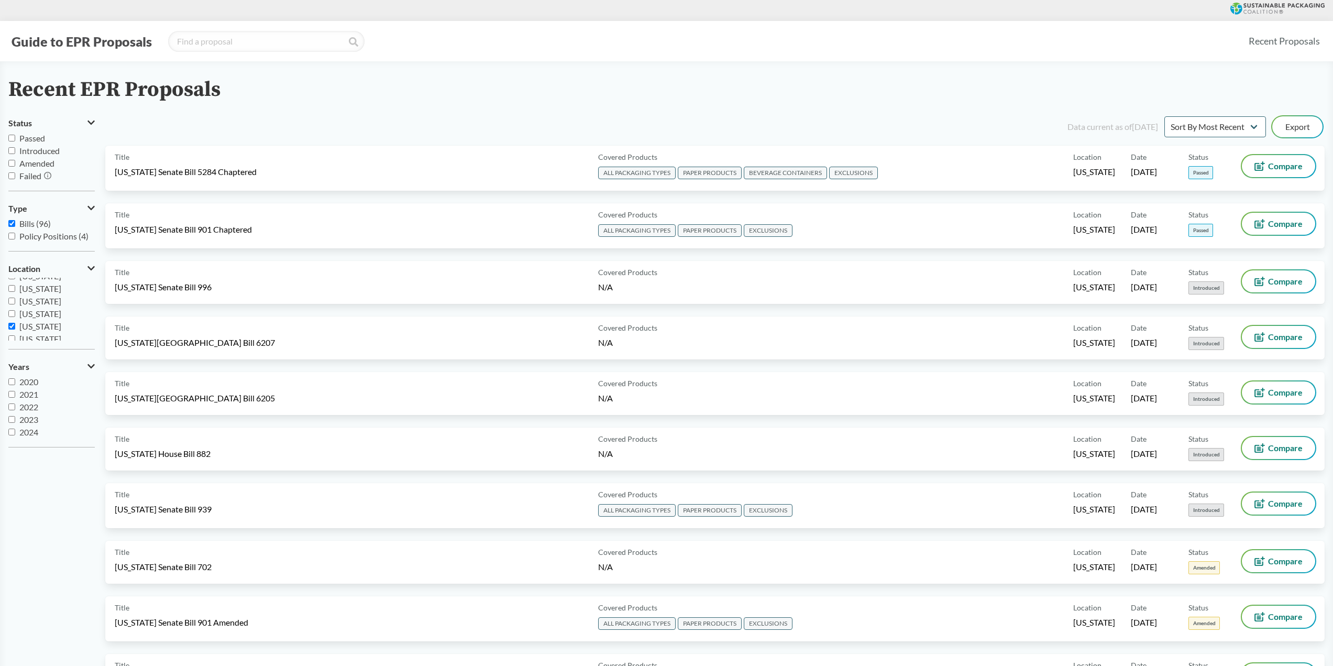
scroll to position [157, 0]
click at [13, 328] on input "[US_STATE]" at bounding box center [11, 327] width 7 height 7
checkbox input "false"
click at [12, 321] on input "[US_STATE]" at bounding box center [11, 321] width 7 height 7
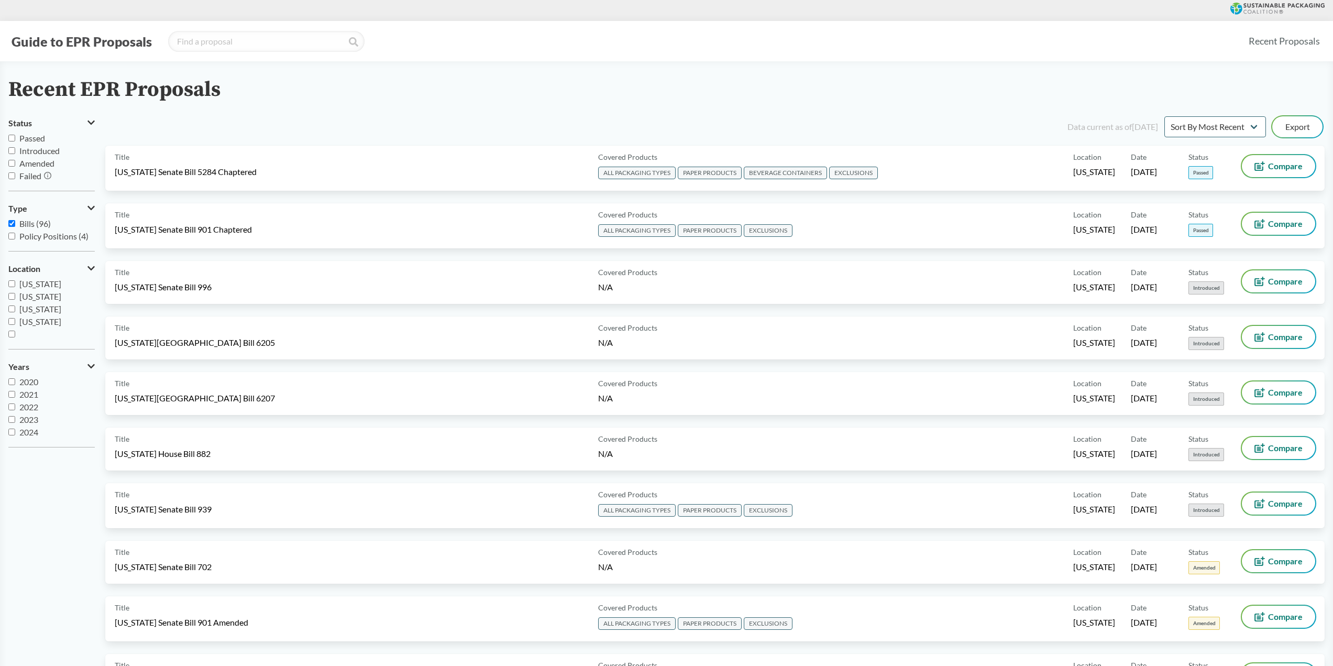
checkbox input "true"
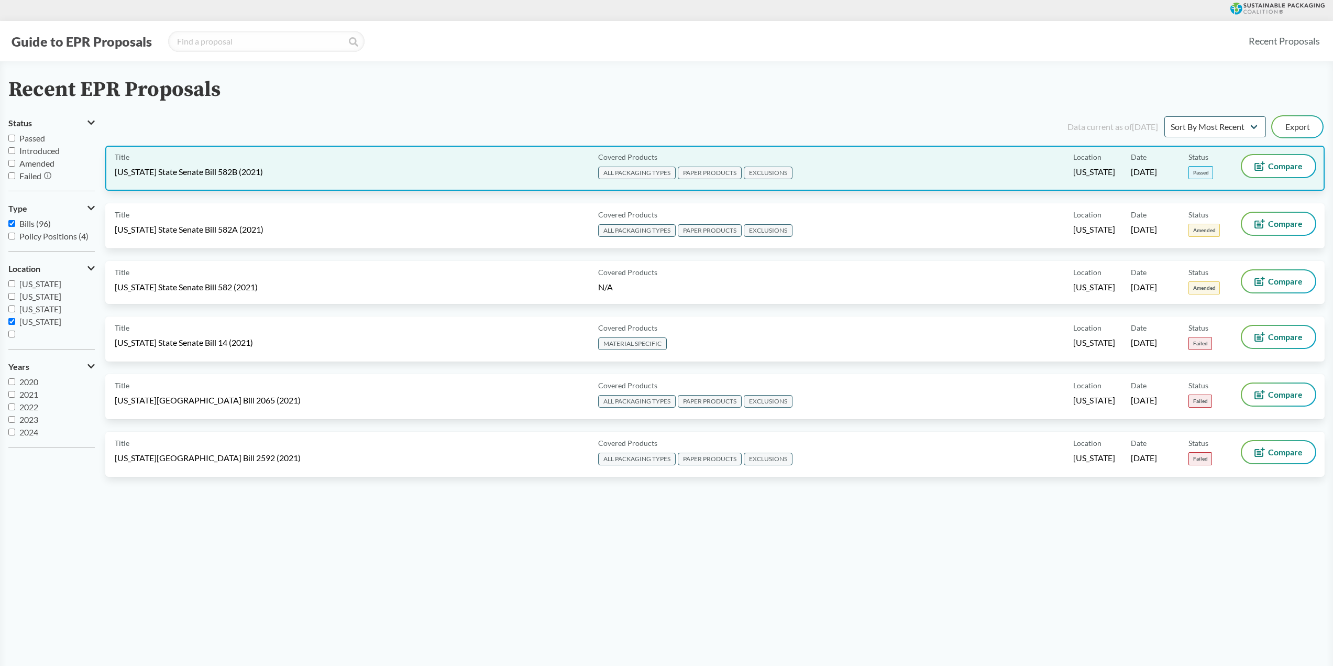
click at [212, 168] on span "[US_STATE] State Senate Bill 582B (2021)" at bounding box center [189, 172] width 148 height 12
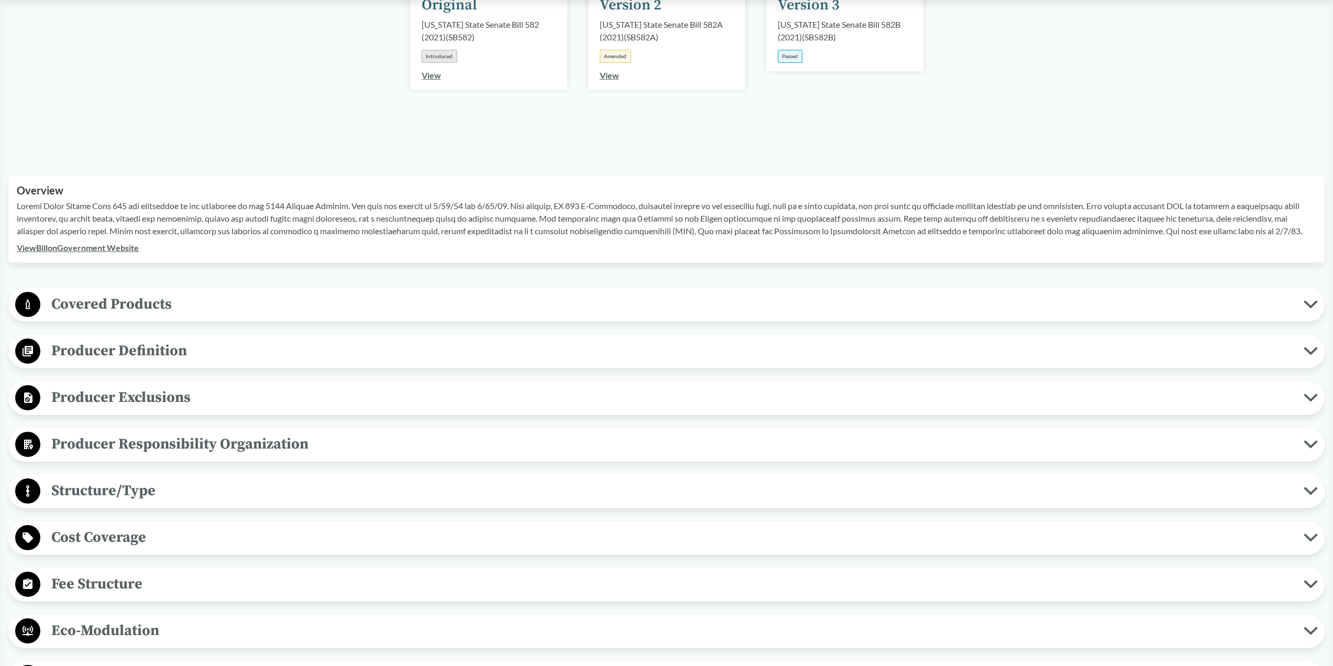
scroll to position [210, 0]
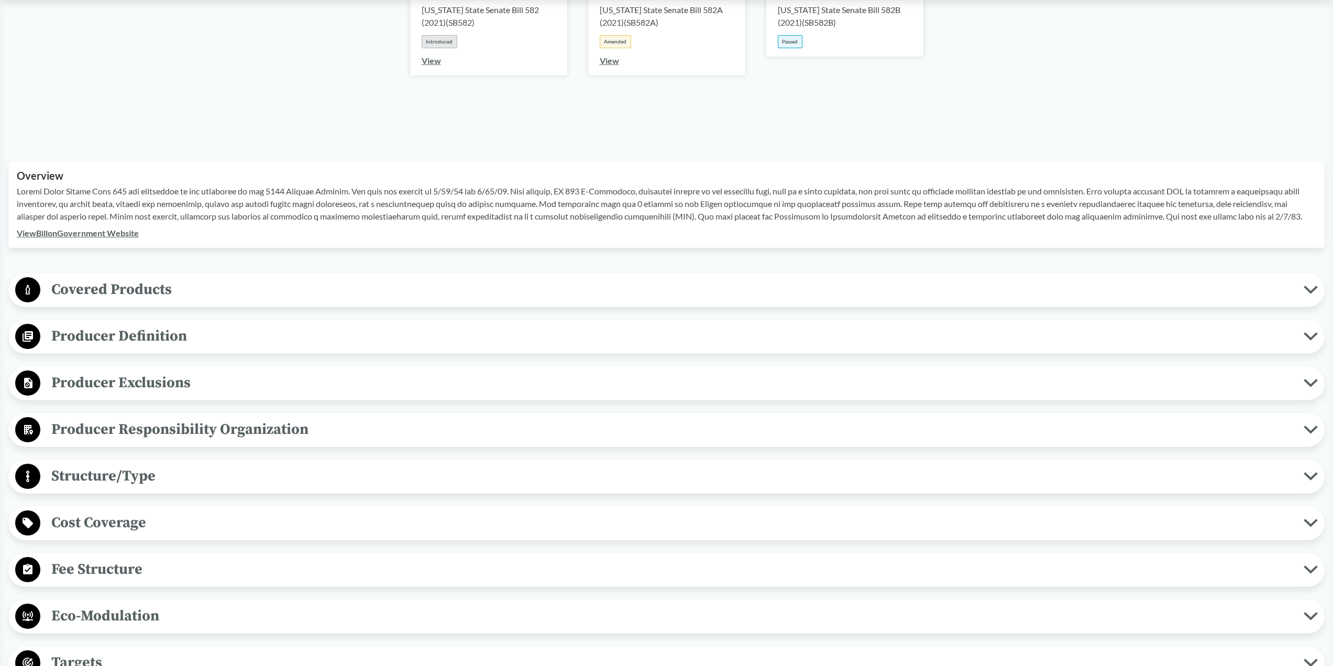
click at [130, 292] on span "Covered Products" at bounding box center [671, 290] width 1263 height 24
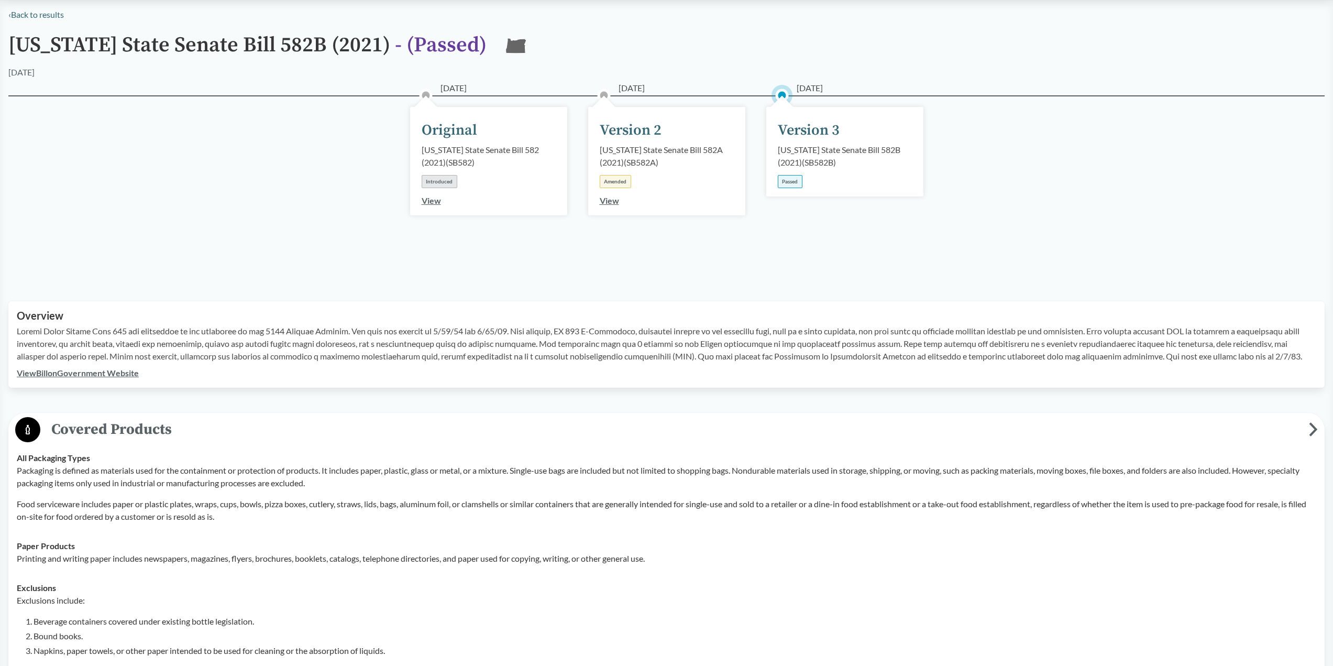
scroll to position [52, 0]
